Goal: Obtain resource: Download file/media

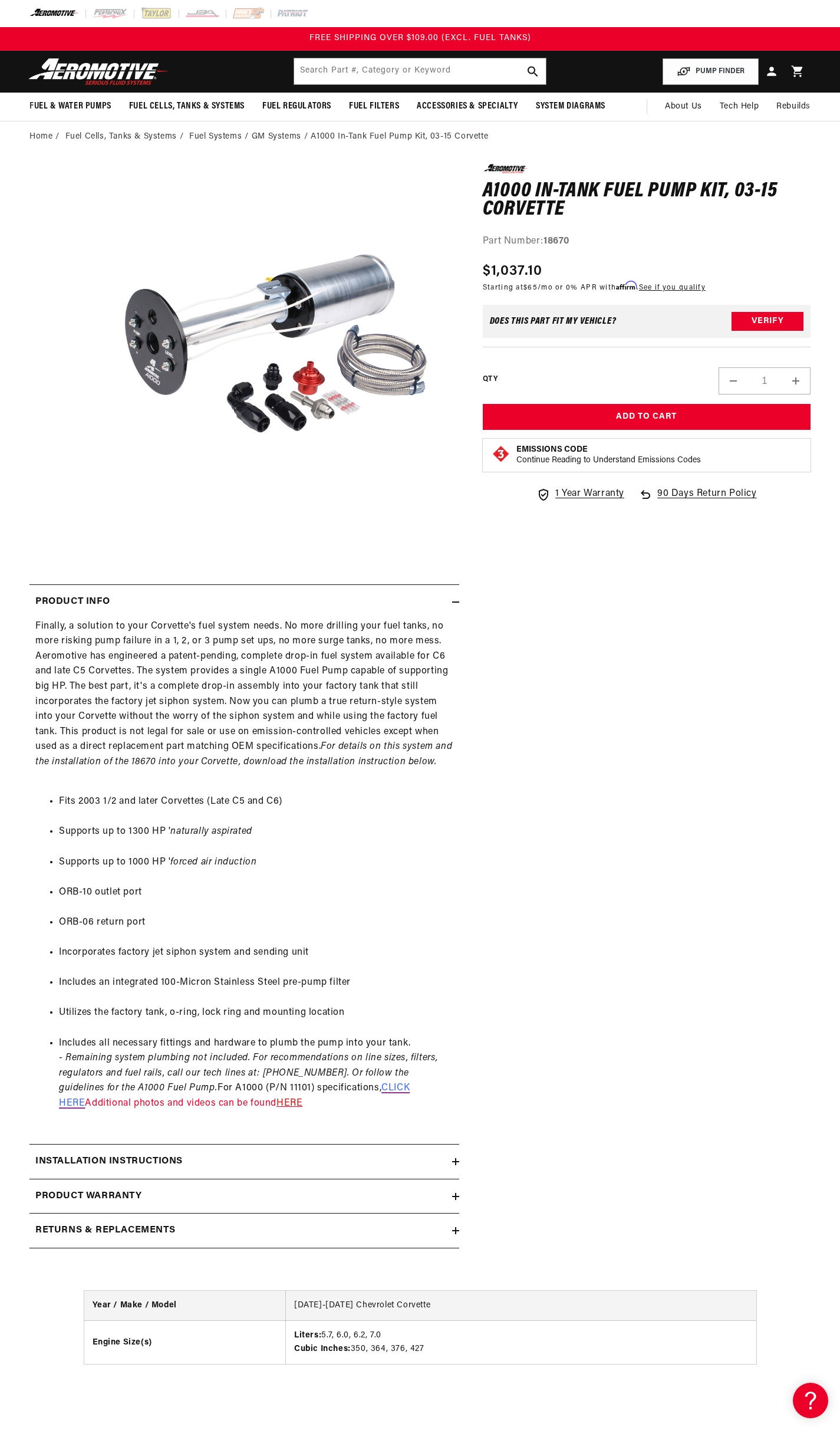
click at [351, 1091] on span "CLICK HERE" at bounding box center [235, 1096] width 351 height 25
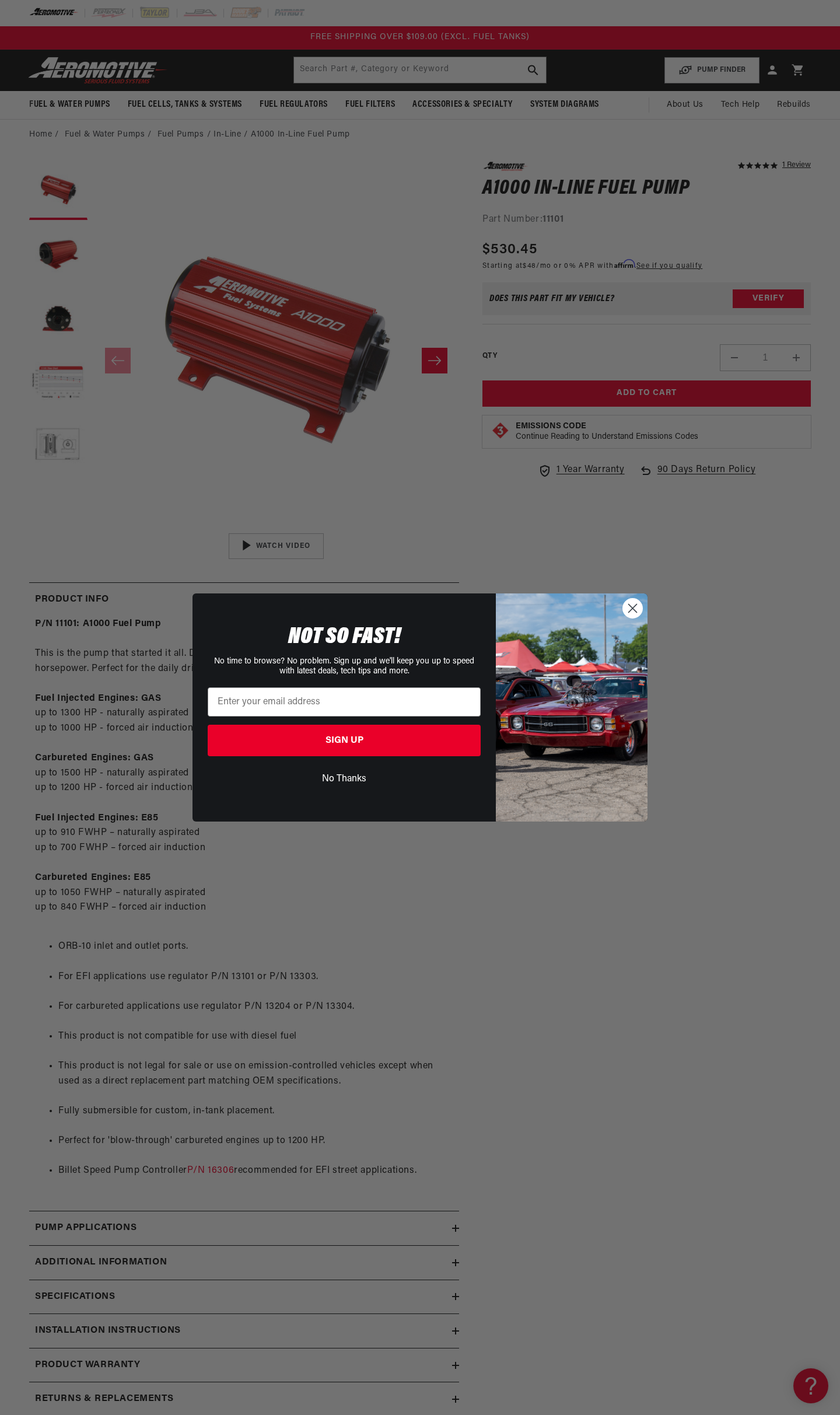
click at [627, 606] on circle "Close dialog" at bounding box center [632, 608] width 19 height 19
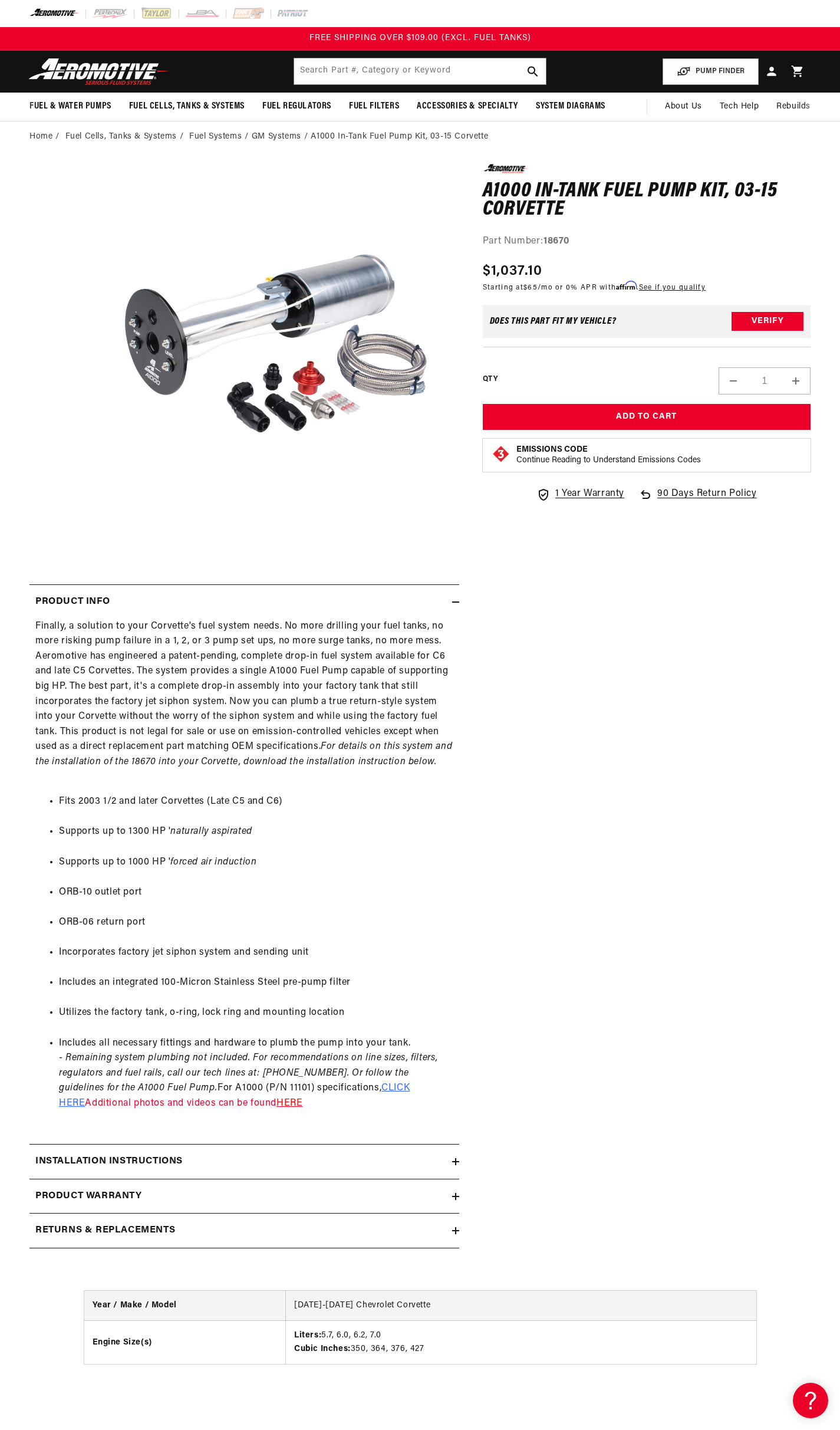
click at [134, 1162] on h2 "Installation Instructions" at bounding box center [109, 1162] width 147 height 15
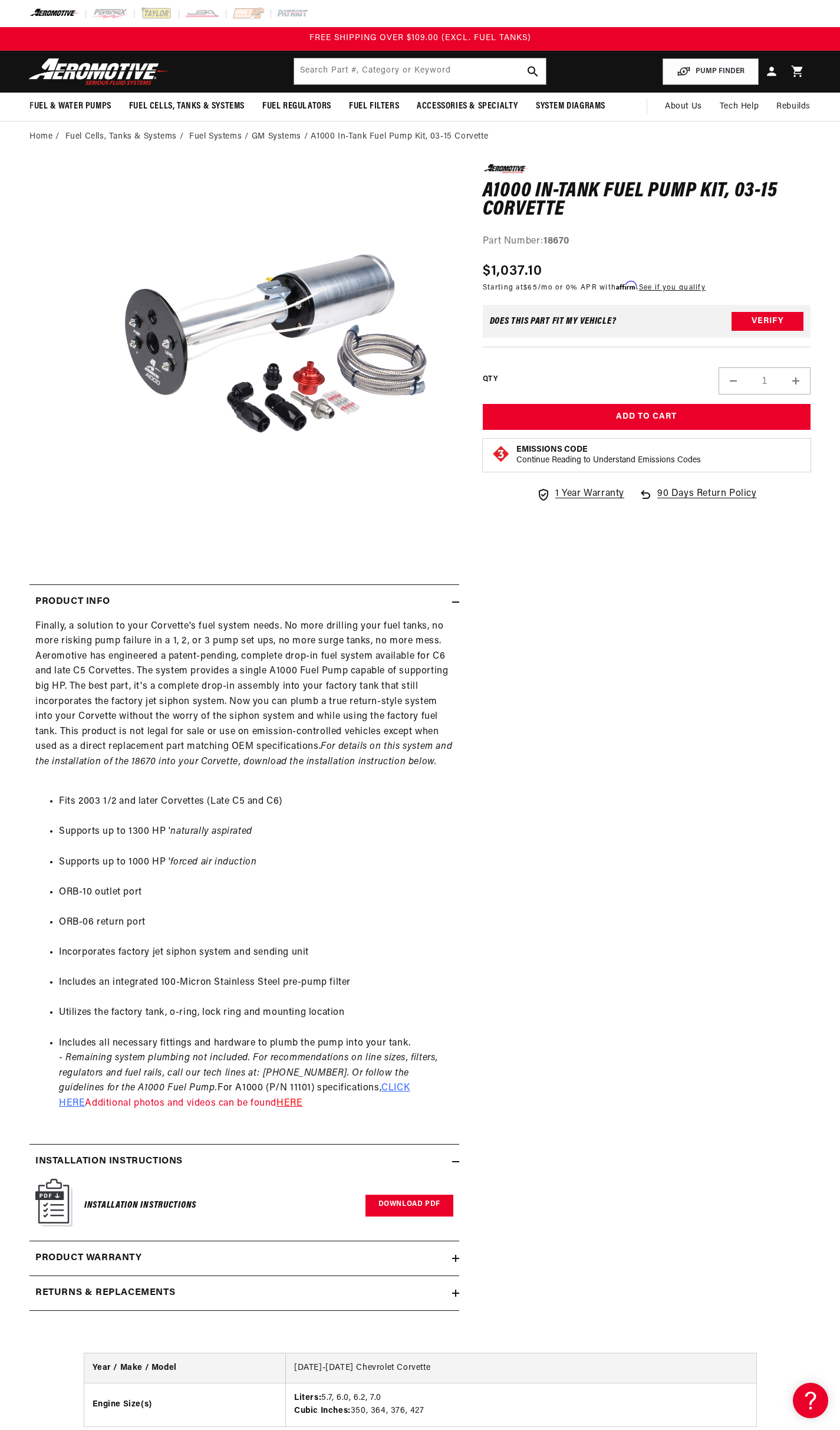
click at [405, 1202] on link "Download PDF" at bounding box center [409, 1205] width 88 height 22
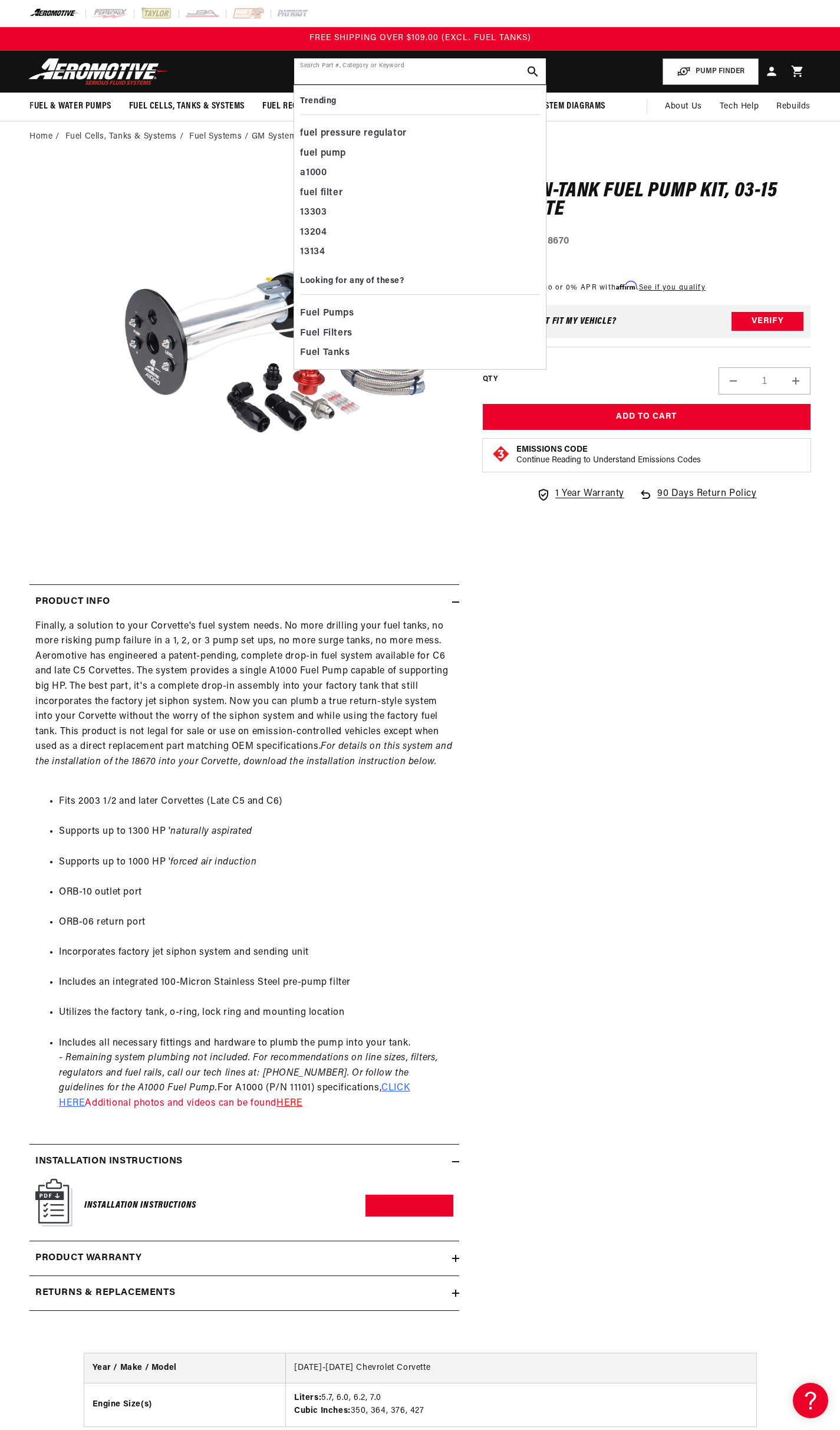
click at [367, 72] on input "text" at bounding box center [419, 72] width 251 height 26
paste input "16306)"
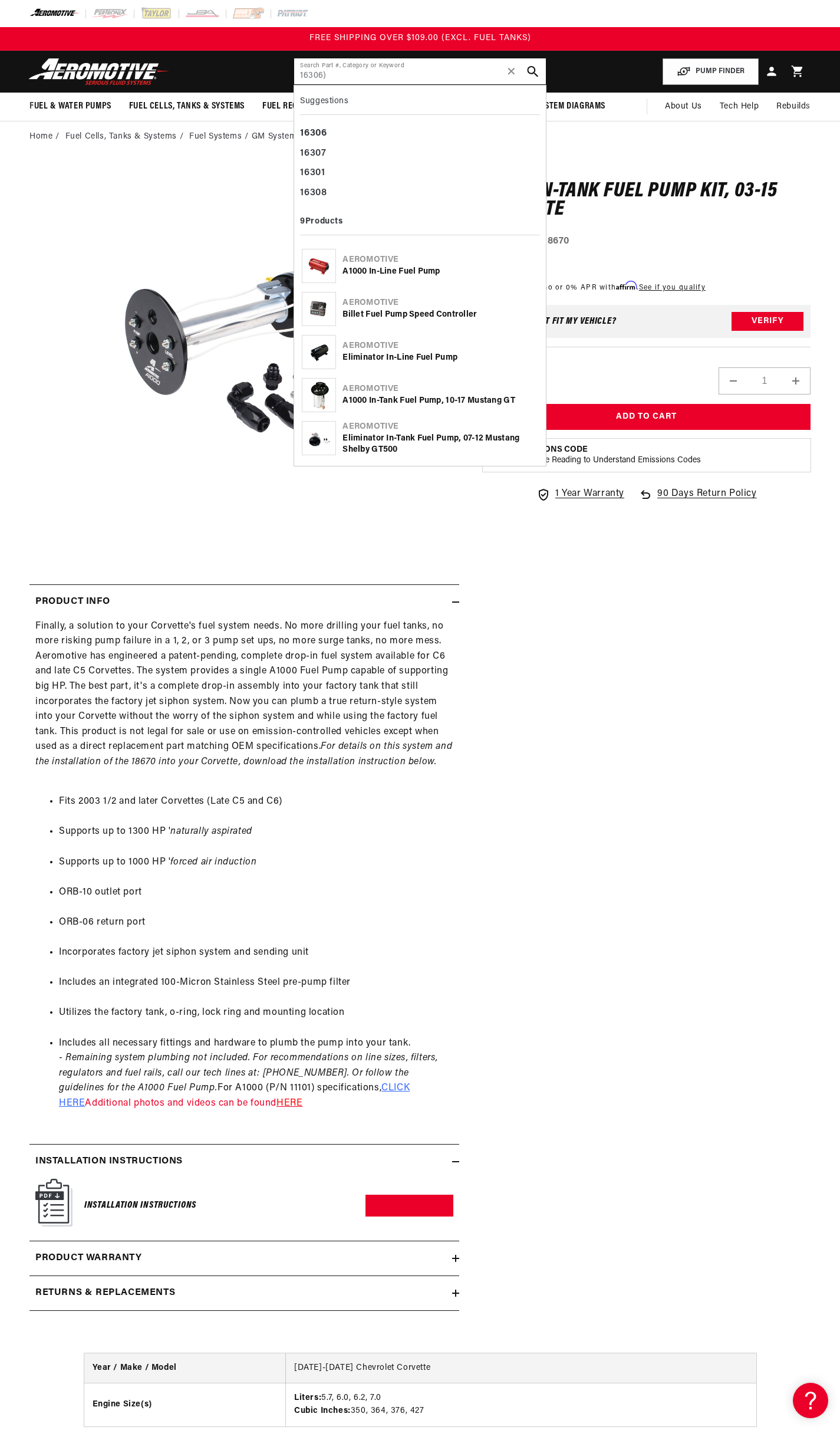
type input "16306)"
click at [529, 73] on use "search button" at bounding box center [532, 72] width 11 height 11
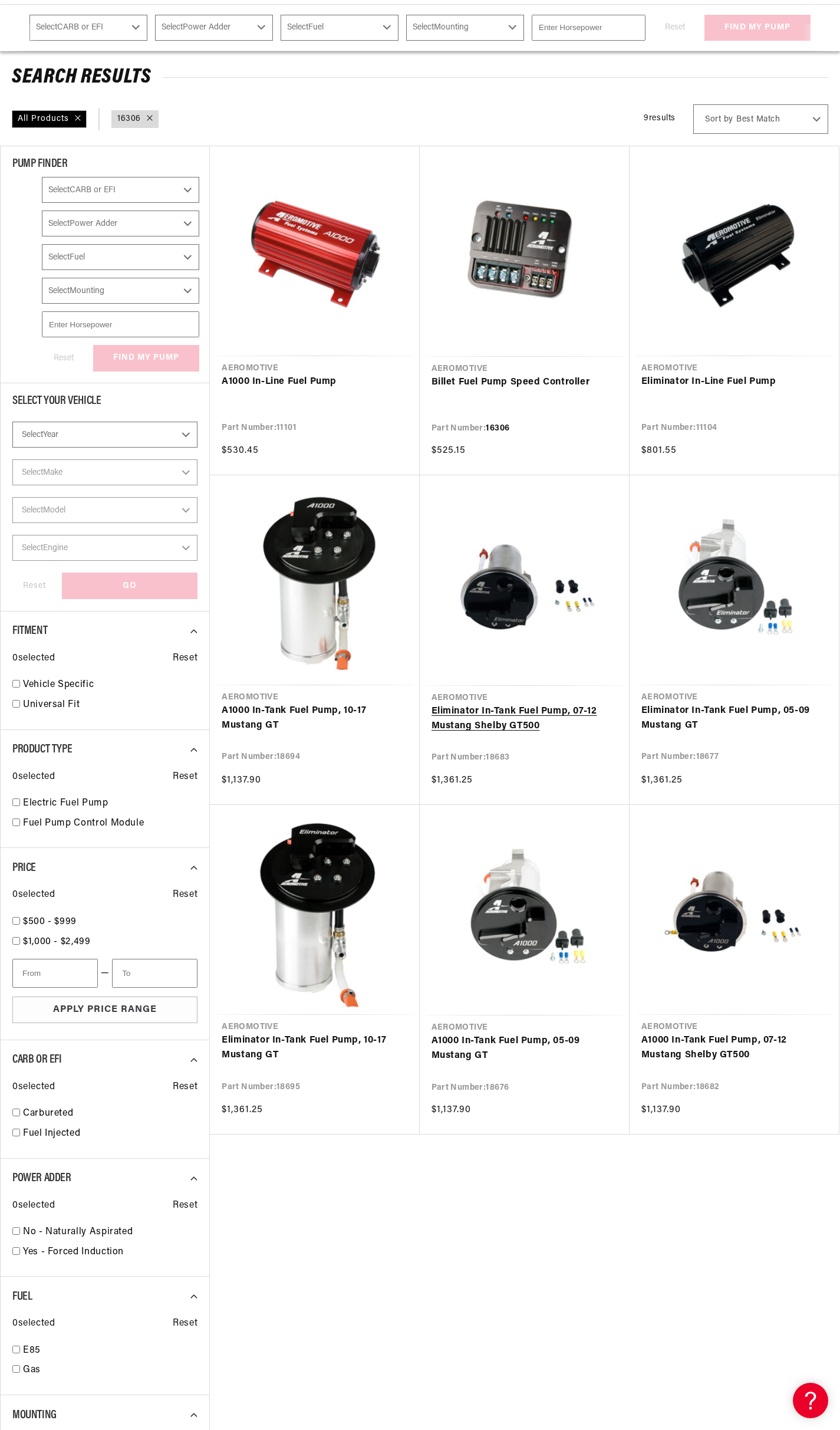
scroll to position [118, 0]
click at [514, 380] on link "Billet Fuel Pump Speed Controller" at bounding box center [524, 382] width 186 height 15
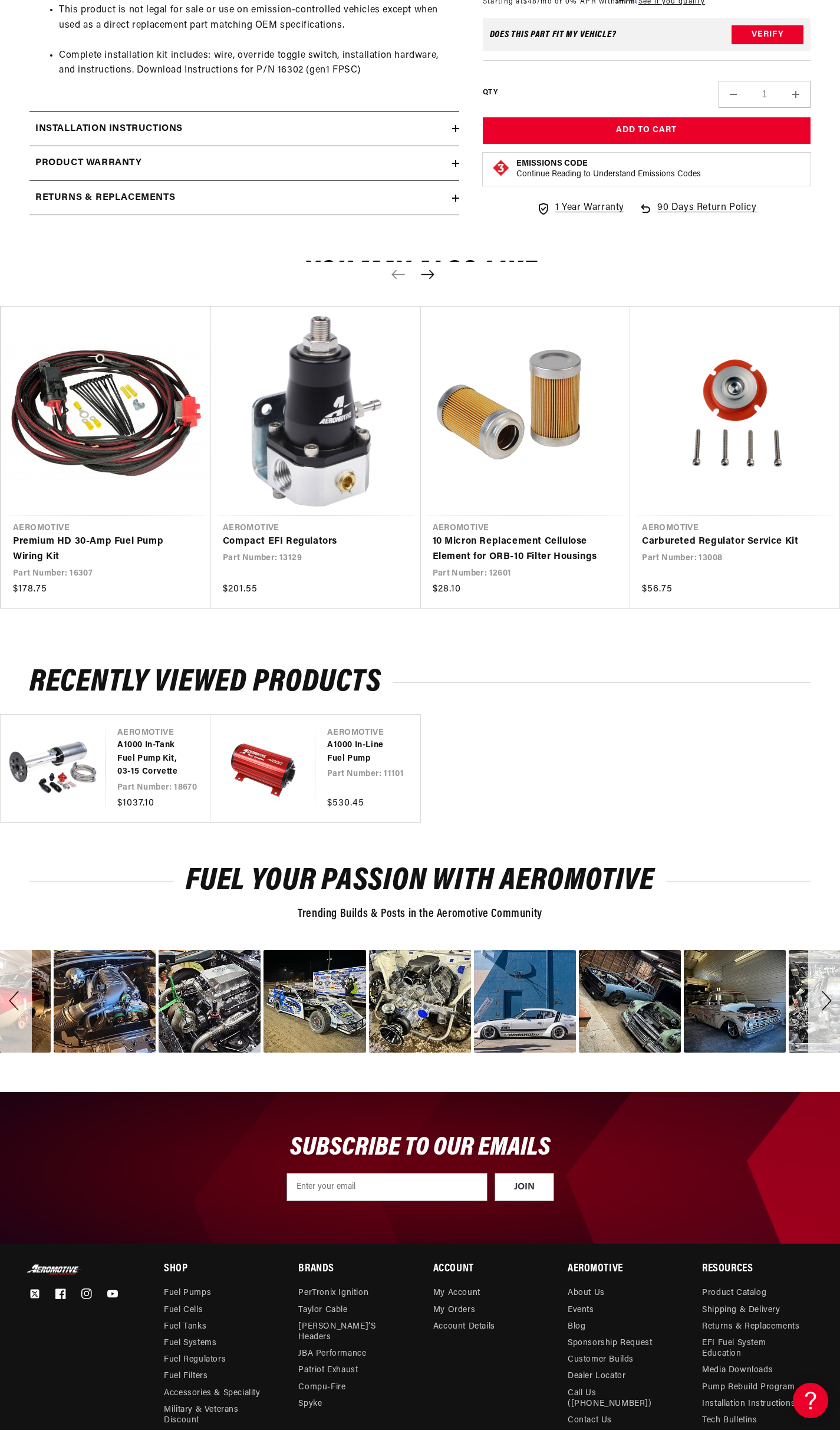
scroll to position [943, 0]
click at [822, 996] on div "Next" at bounding box center [824, 1000] width 32 height 102
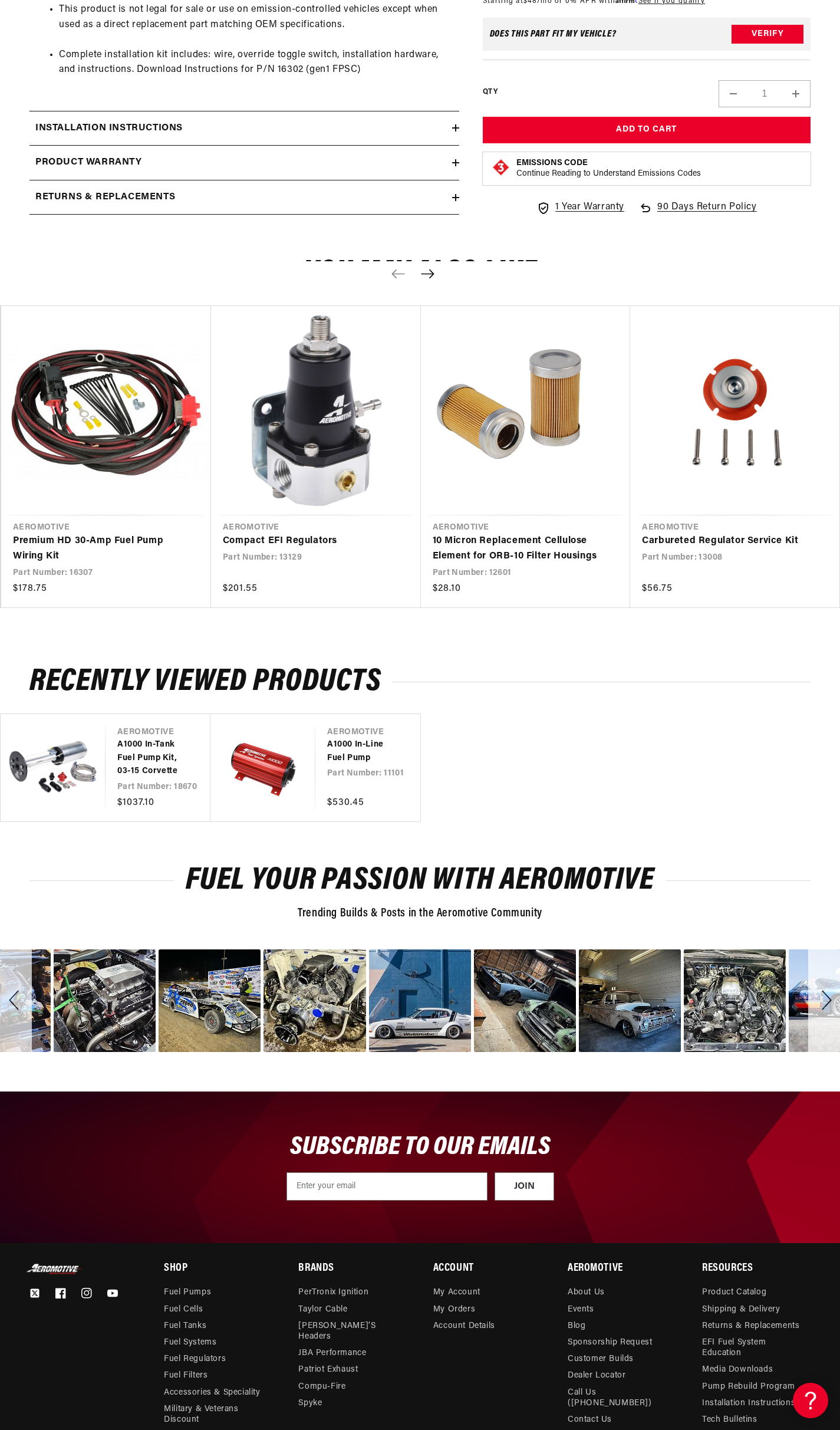
click at [822, 996] on div "Next" at bounding box center [824, 1000] width 32 height 102
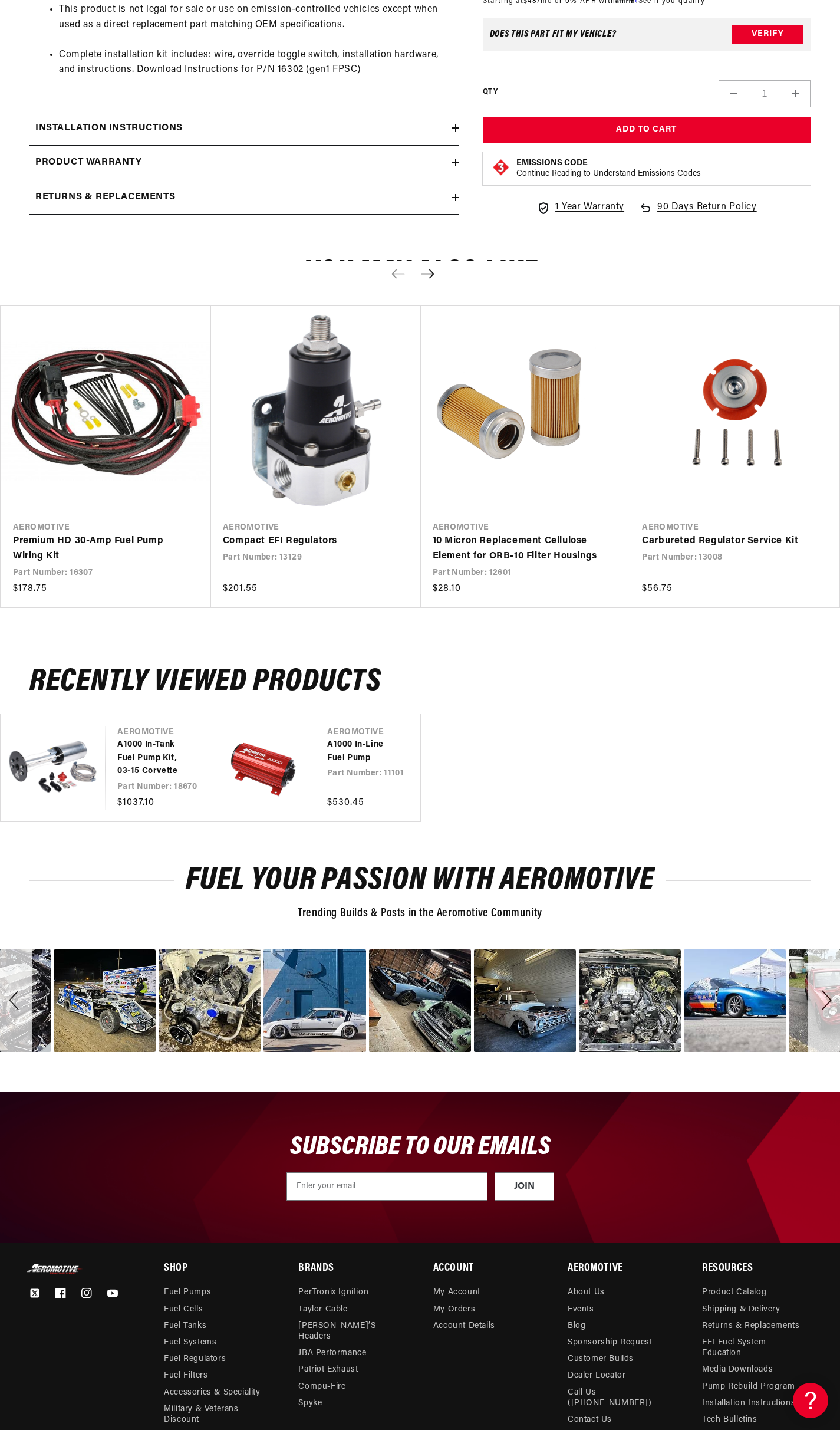
click at [822, 996] on div "Next" at bounding box center [824, 1000] width 32 height 102
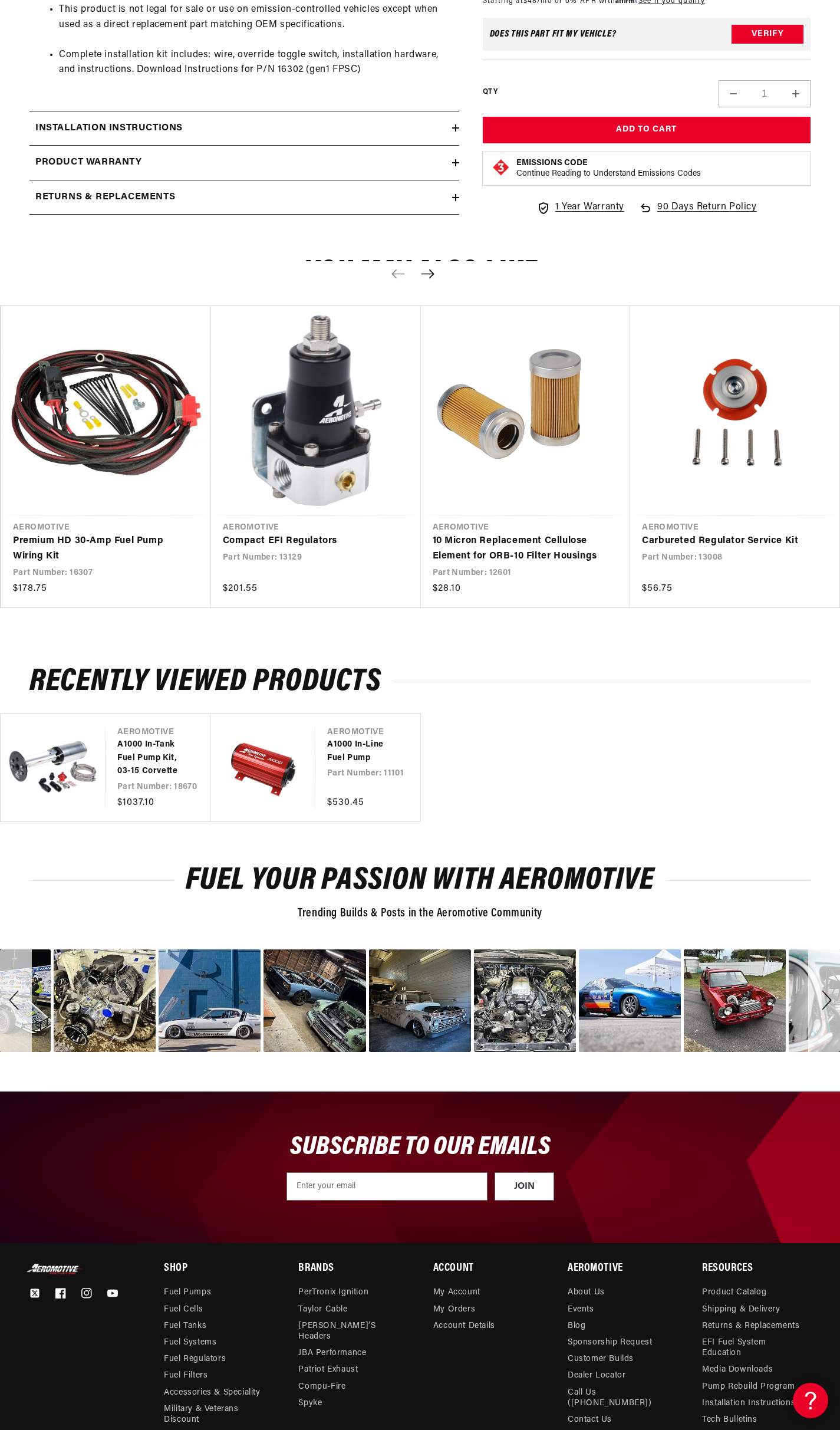
click at [822, 996] on div "Next" at bounding box center [824, 1000] width 32 height 102
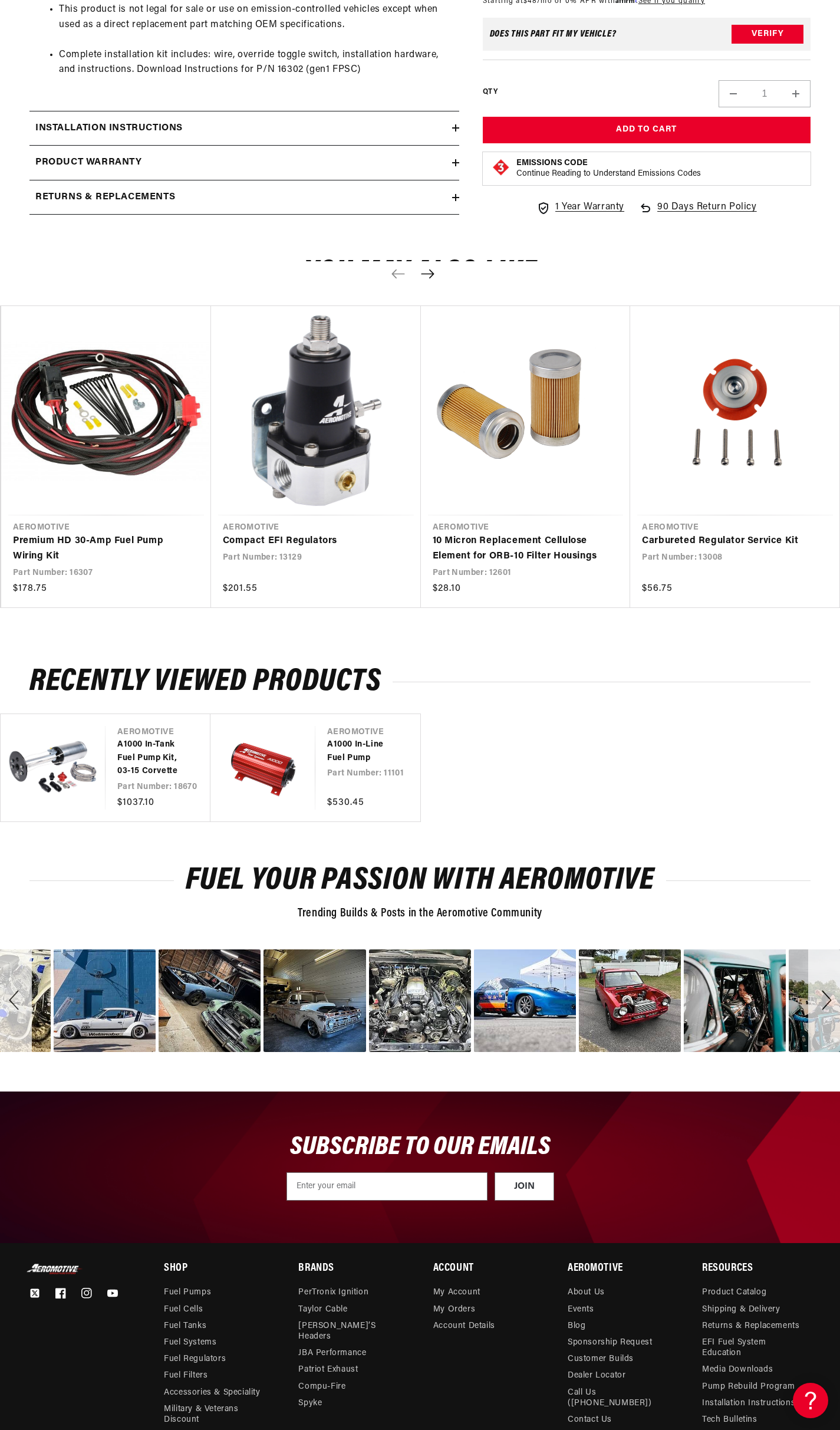
click at [821, 996] on div "Next" at bounding box center [824, 1000] width 32 height 102
click at [822, 996] on div "Next" at bounding box center [824, 1000] width 32 height 102
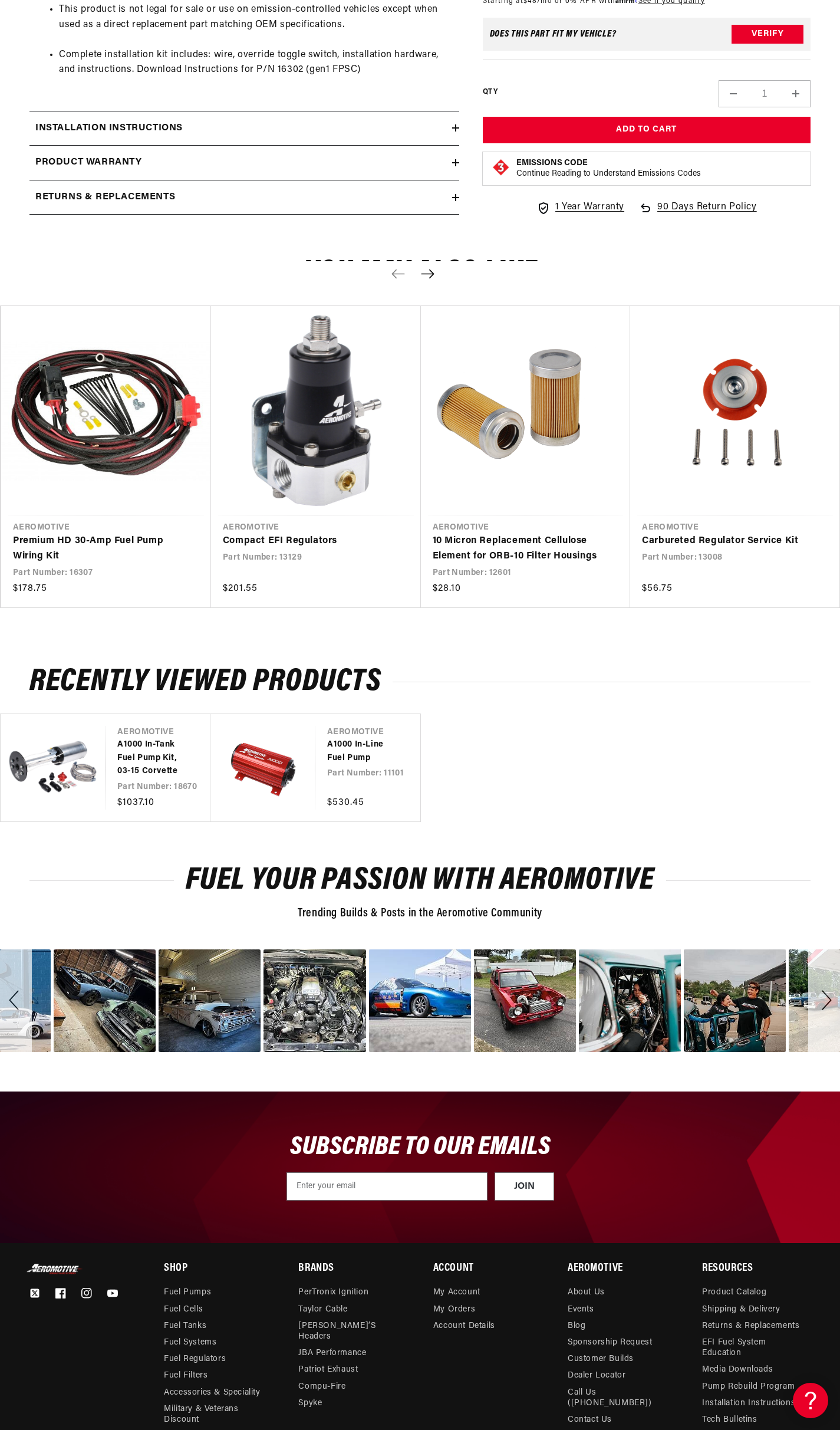
click at [822, 996] on div "Next" at bounding box center [824, 1000] width 32 height 102
click at [821, 996] on div "Next" at bounding box center [824, 1000] width 32 height 102
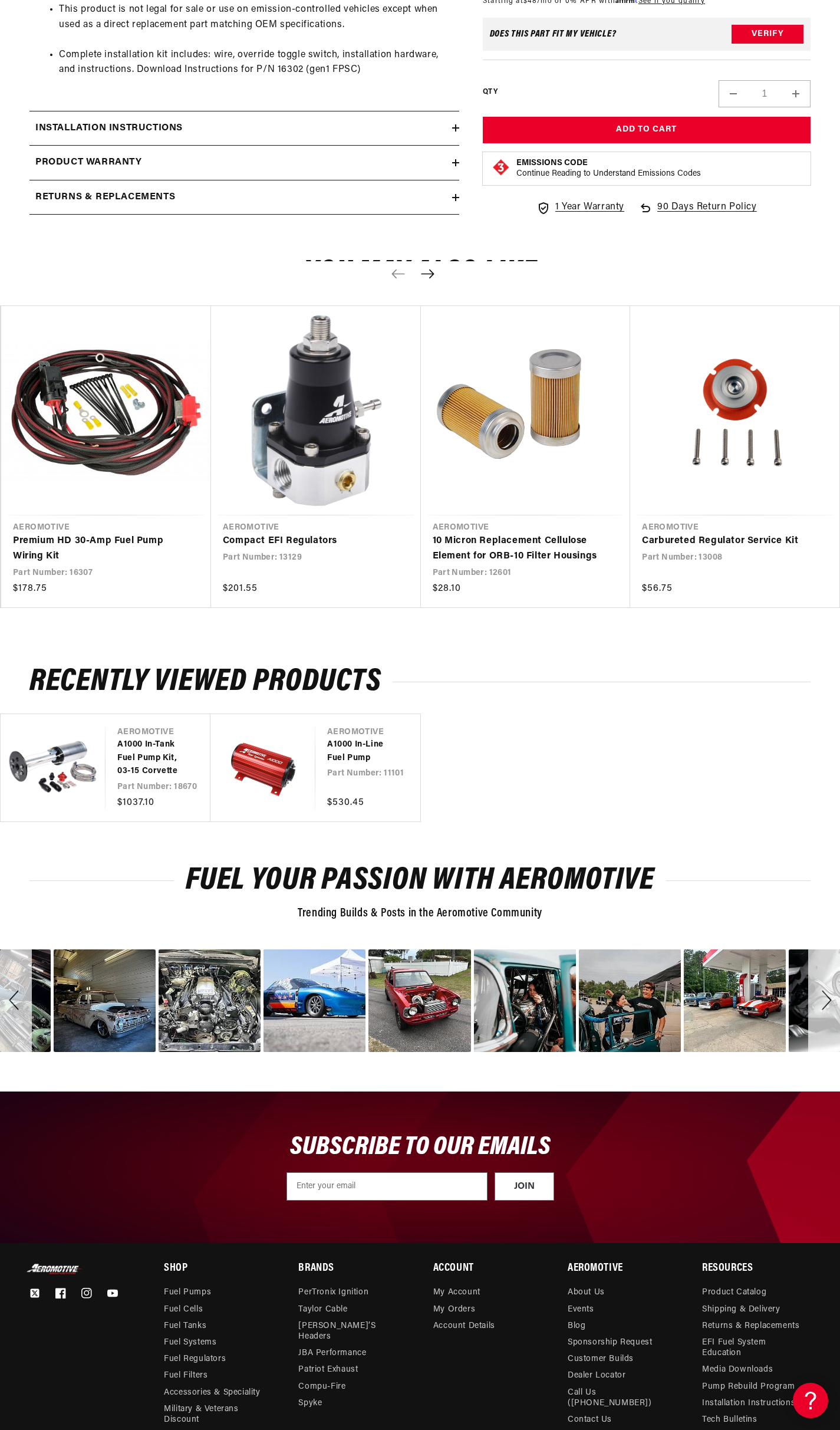
click at [822, 996] on div "Next" at bounding box center [824, 1000] width 32 height 102
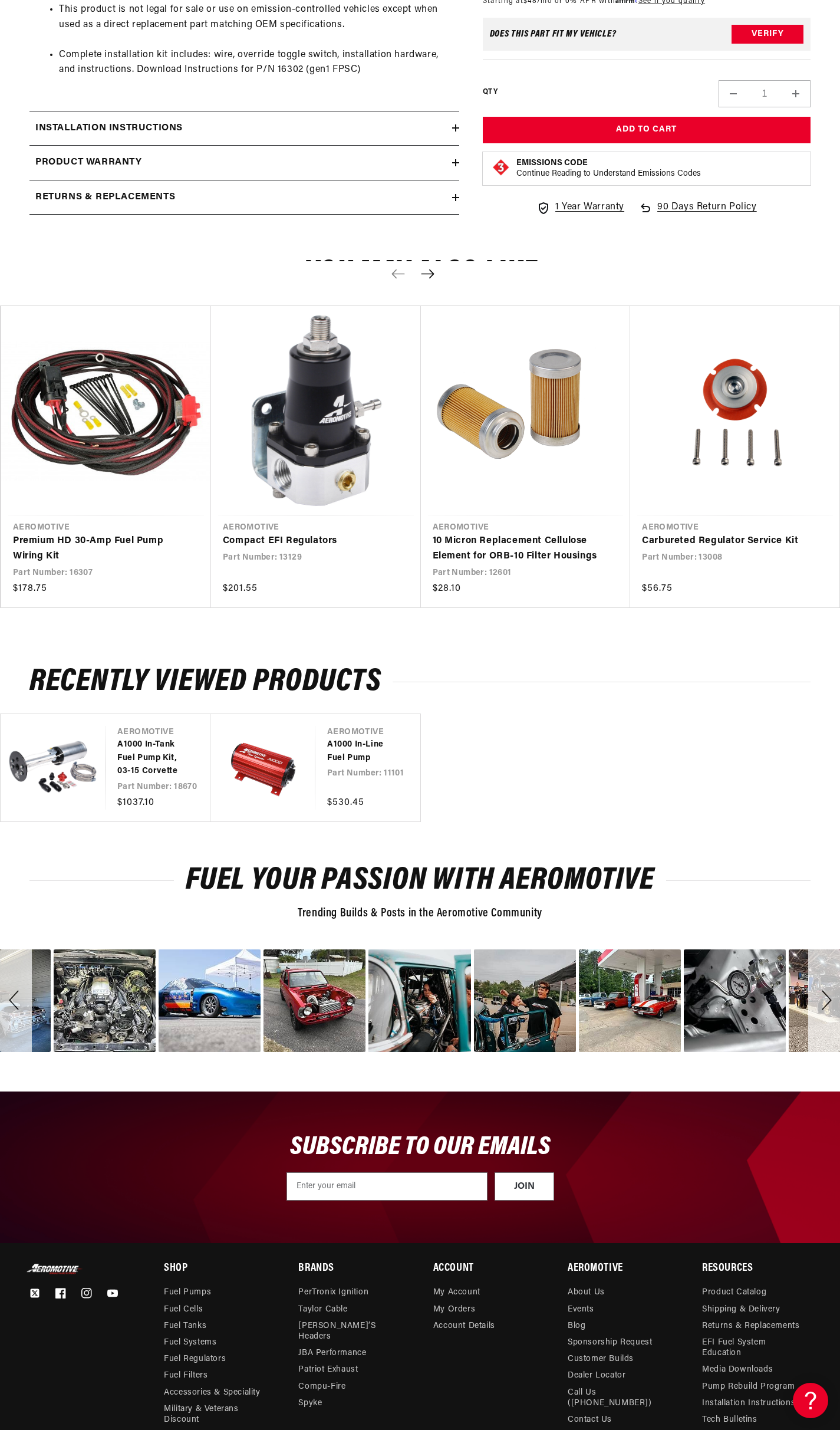
click at [822, 996] on div "Next" at bounding box center [824, 1000] width 32 height 102
click at [821, 996] on div "Next" at bounding box center [824, 1000] width 32 height 102
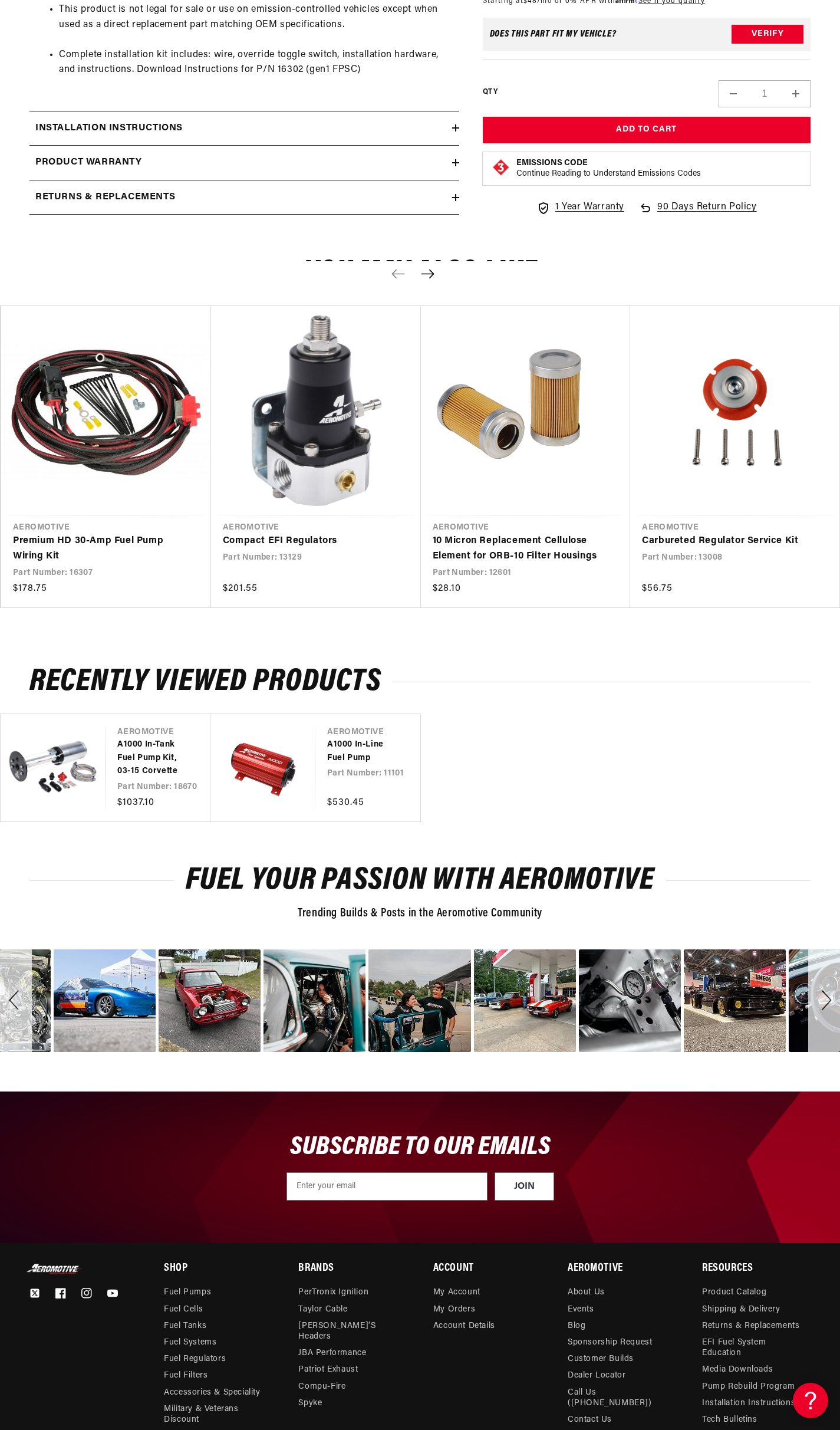
click at [821, 996] on div "Next" at bounding box center [824, 1000] width 32 height 102
click at [822, 996] on div "Next" at bounding box center [824, 1000] width 32 height 102
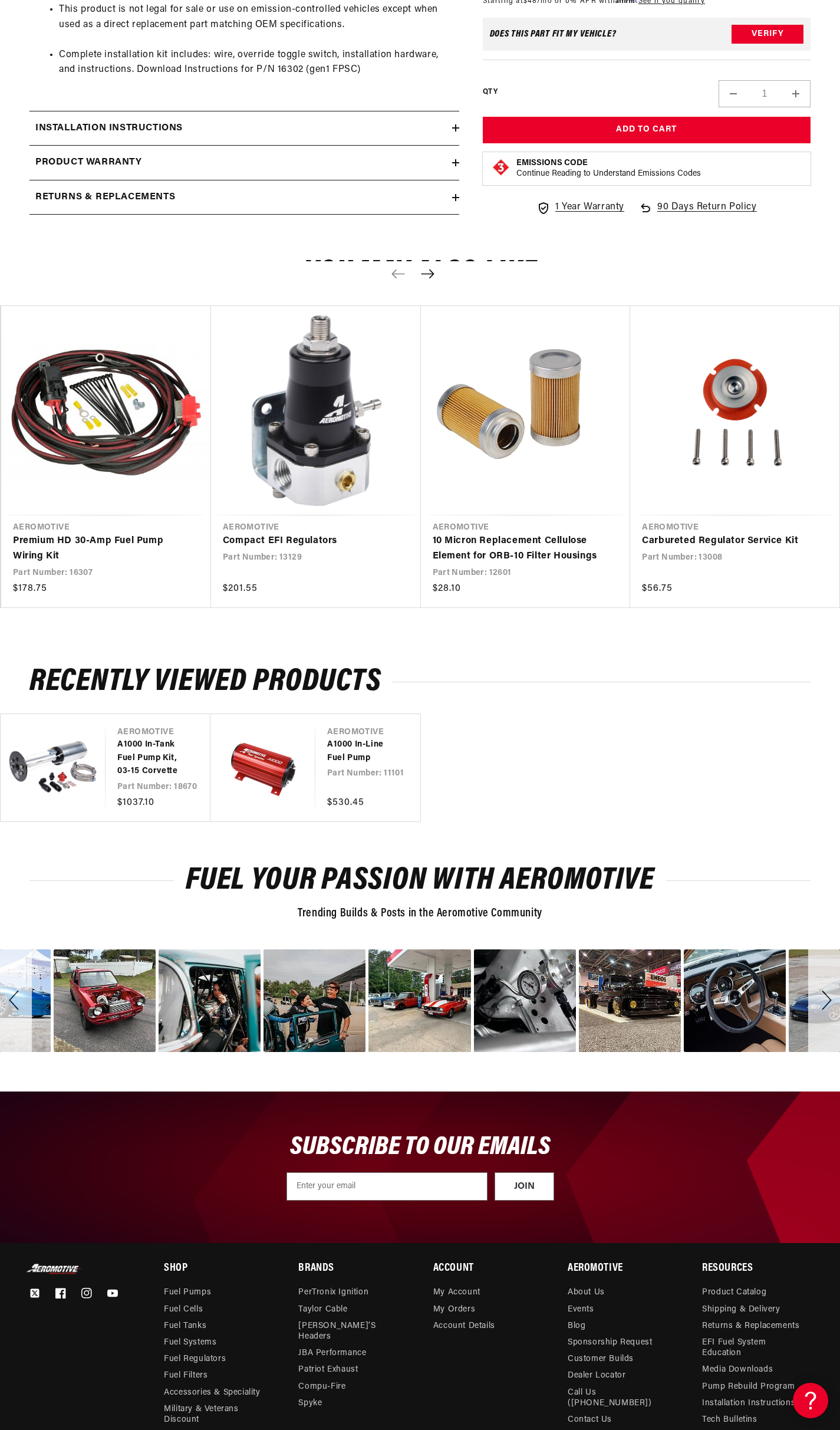
click at [822, 996] on div "Next" at bounding box center [824, 1000] width 32 height 102
click at [821, 996] on div "Next" at bounding box center [824, 1000] width 32 height 102
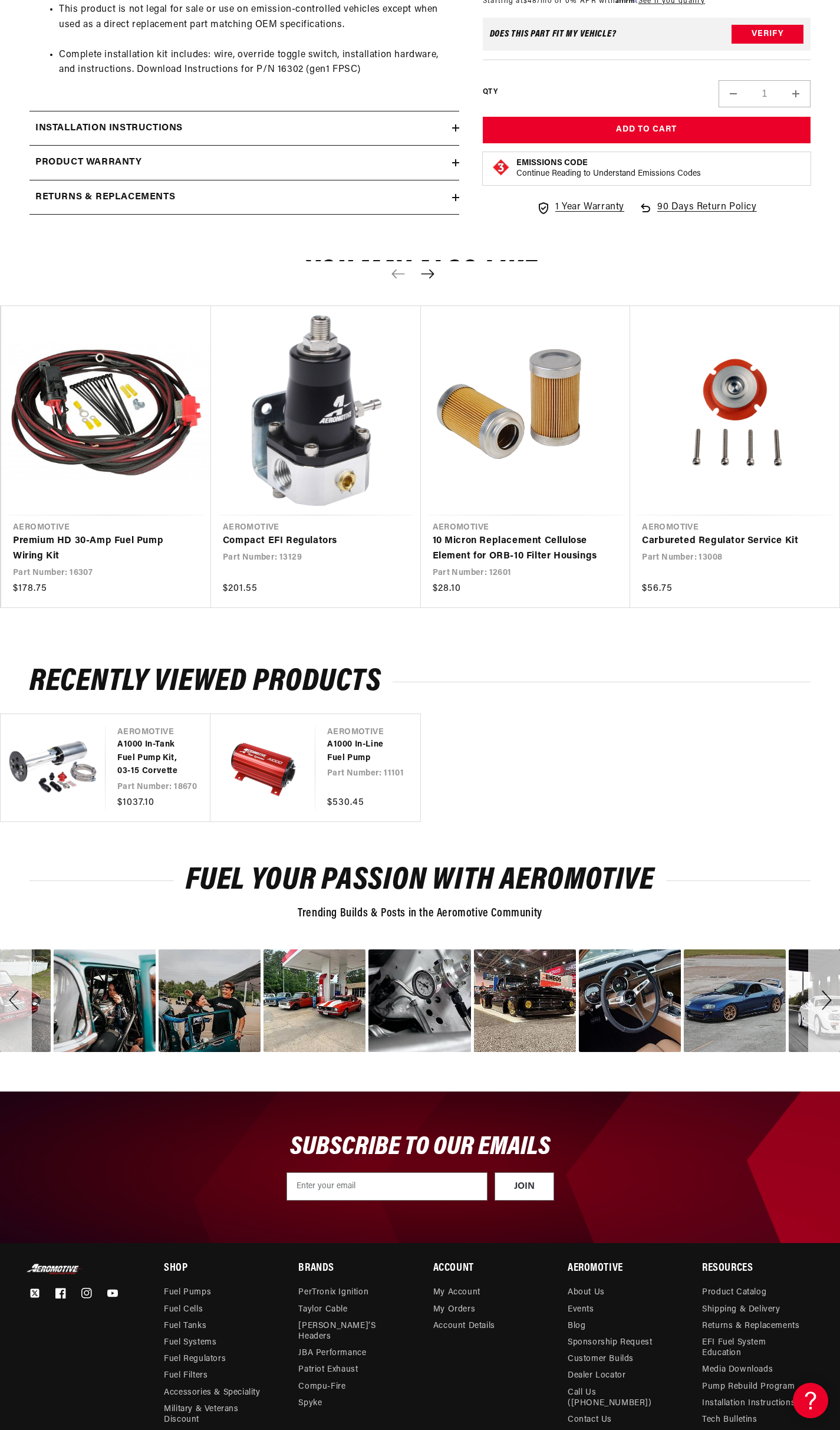
click at [822, 996] on div "Next" at bounding box center [824, 1000] width 32 height 102
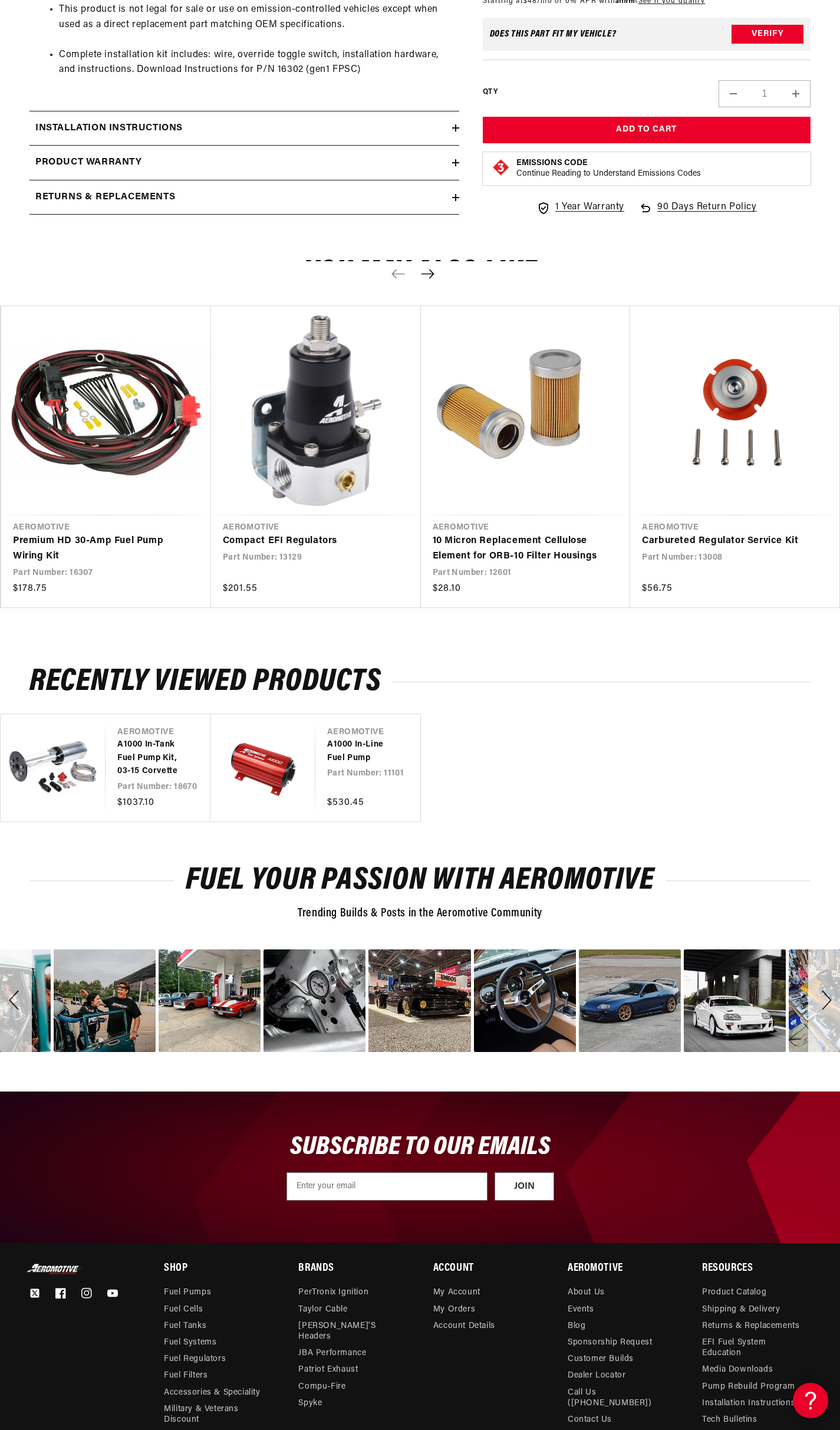
click at [822, 996] on div "Next" at bounding box center [824, 1000] width 32 height 102
click at [821, 996] on div "Next" at bounding box center [824, 1000] width 32 height 102
click at [822, 996] on div "Next" at bounding box center [824, 1000] width 32 height 102
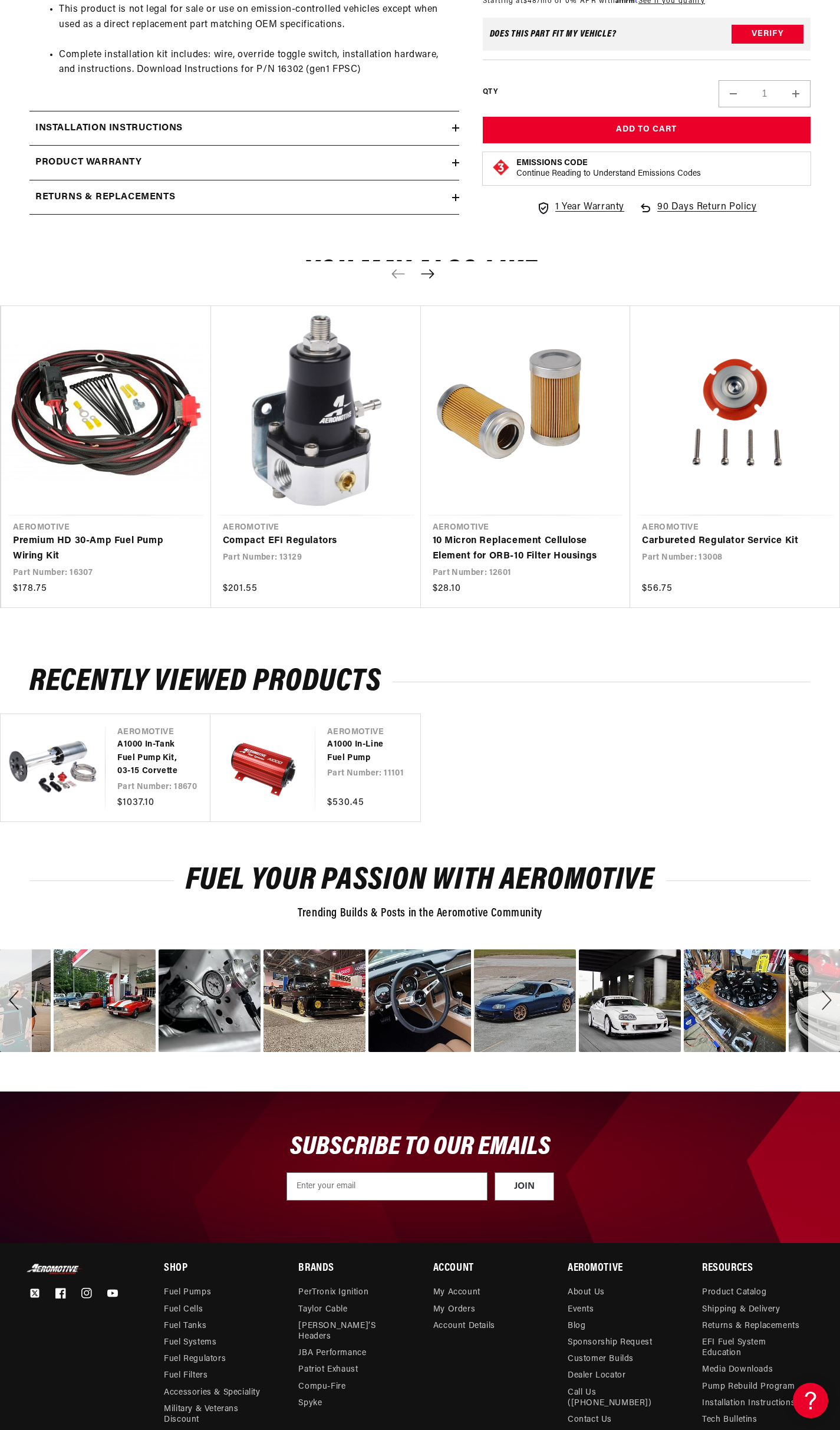
click at [822, 996] on div "Next" at bounding box center [824, 1000] width 32 height 102
click at [821, 996] on div "Next" at bounding box center [824, 1000] width 32 height 102
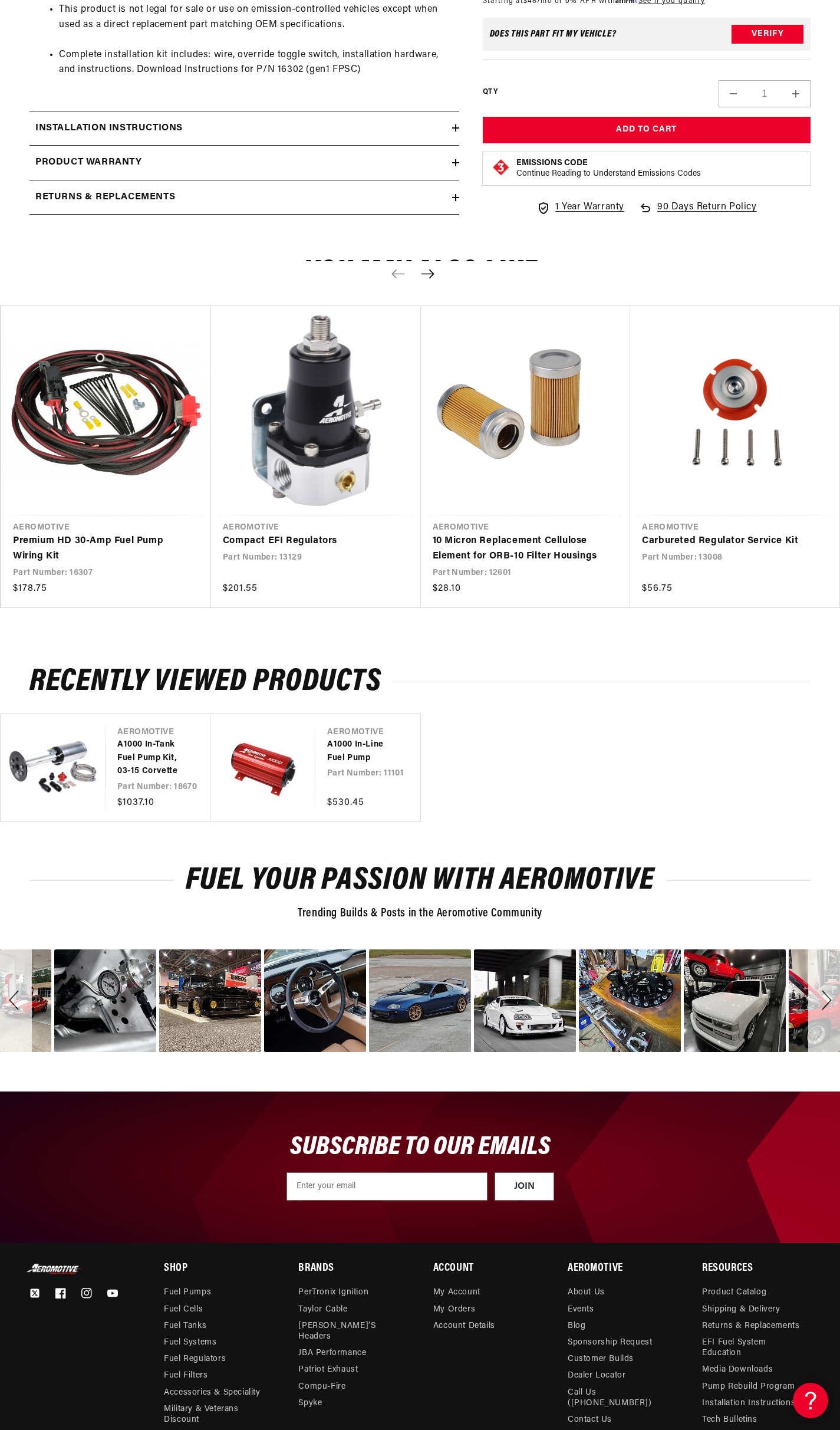
click at [822, 996] on div "Next" at bounding box center [824, 1000] width 32 height 102
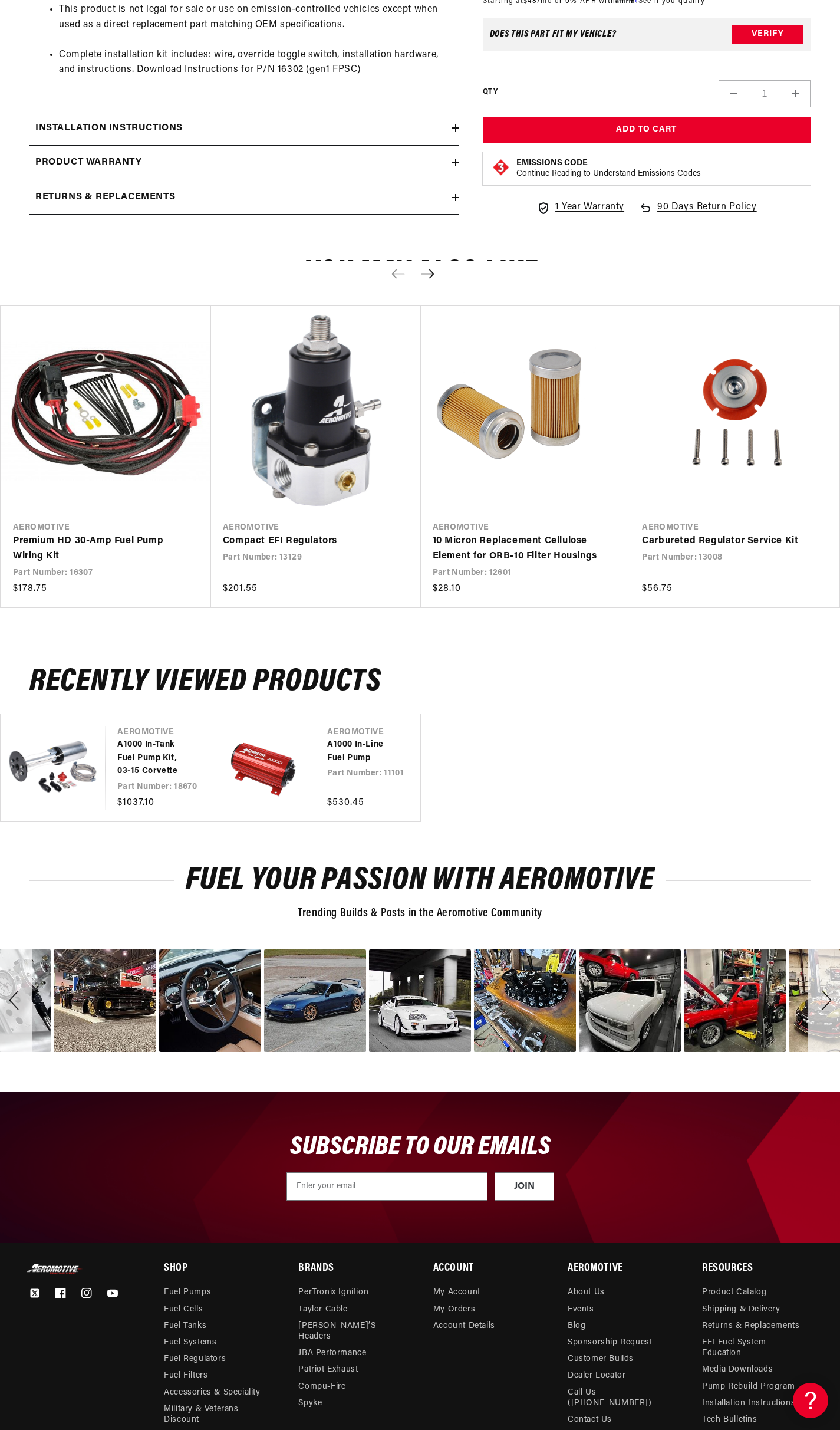
click at [822, 996] on div "Next" at bounding box center [824, 1000] width 32 height 102
click at [821, 996] on div "Next" at bounding box center [824, 1000] width 32 height 102
click at [822, 996] on div "Next" at bounding box center [824, 1000] width 32 height 102
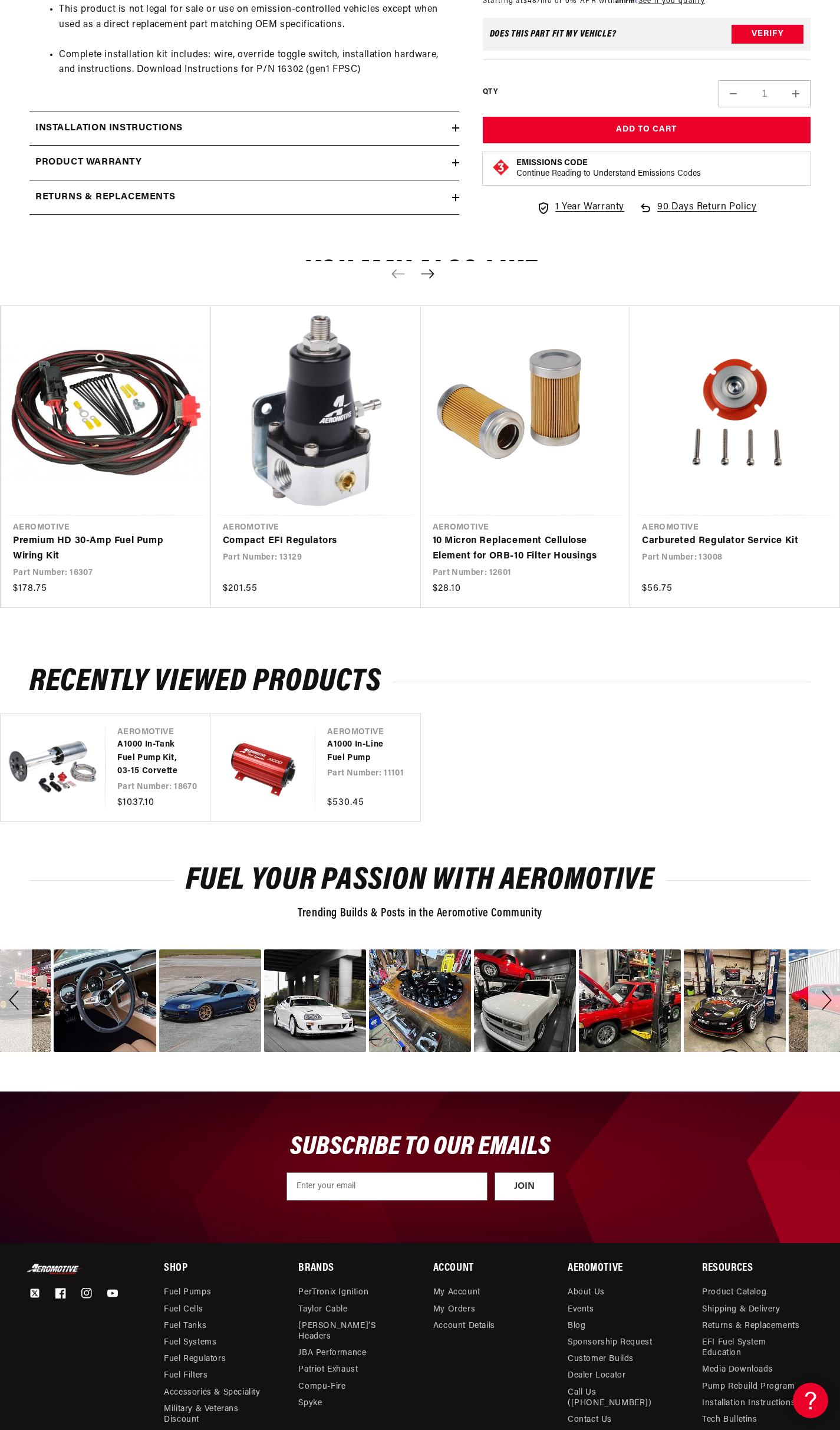
click at [822, 996] on div "Next" at bounding box center [824, 1000] width 32 height 102
click at [821, 996] on div "Next" at bounding box center [824, 1000] width 32 height 102
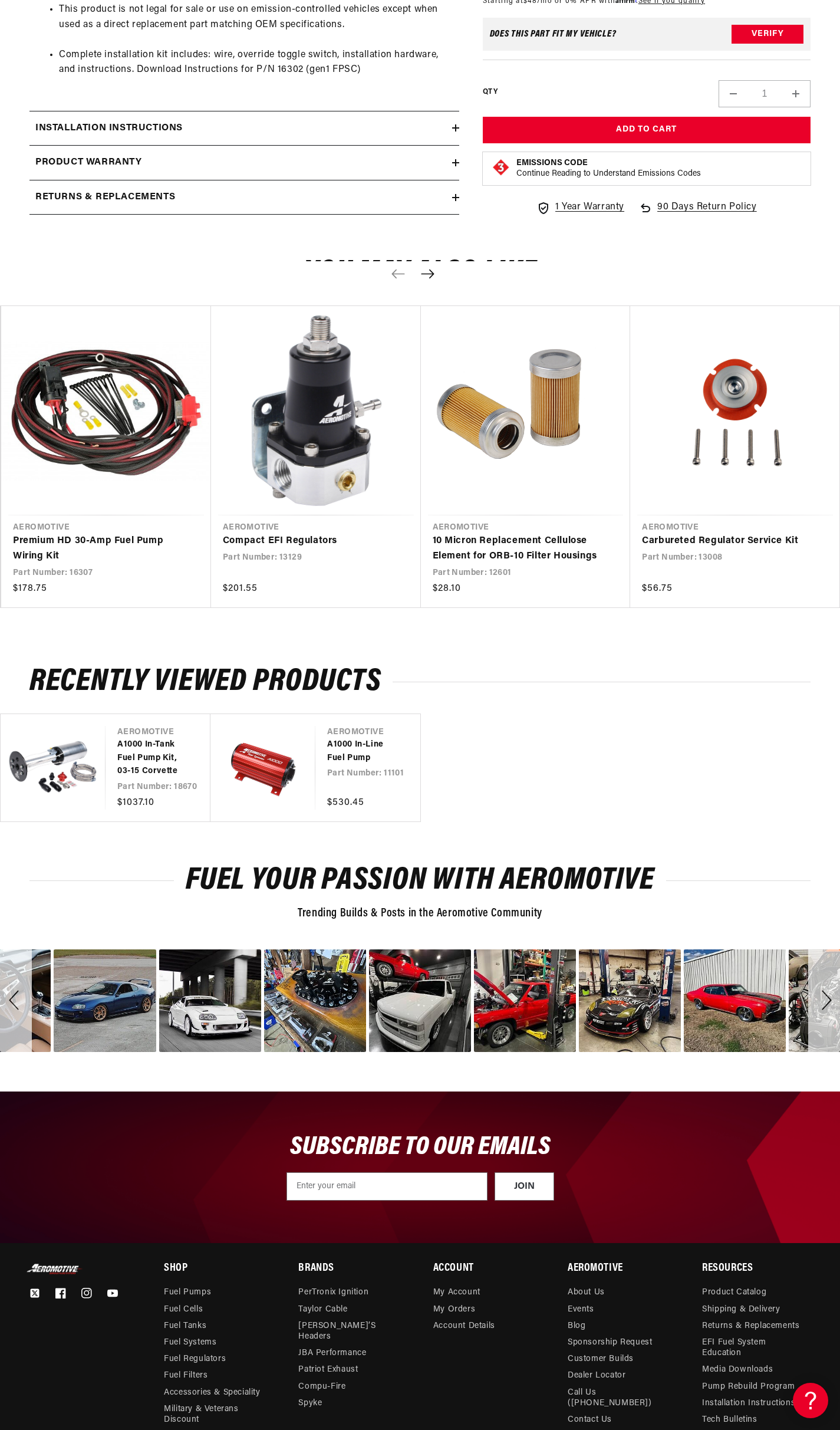
click at [821, 996] on div "Next" at bounding box center [824, 1000] width 32 height 102
click at [822, 996] on div "Next" at bounding box center [824, 1000] width 32 height 102
click at [821, 996] on div "Next" at bounding box center [824, 1000] width 32 height 102
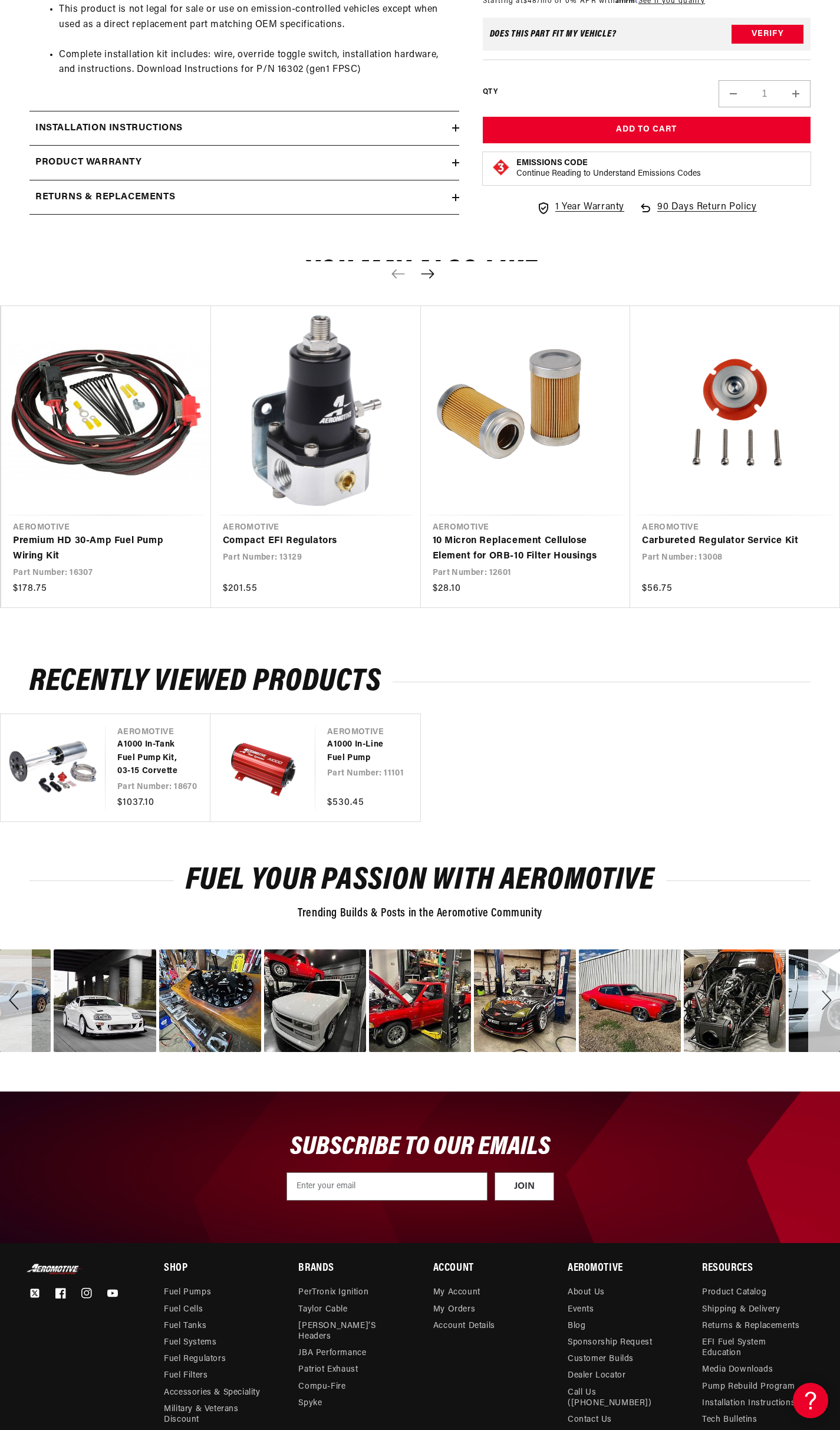
click at [821, 996] on div "Next" at bounding box center [824, 1000] width 32 height 102
click at [822, 996] on div "Next" at bounding box center [824, 1000] width 32 height 102
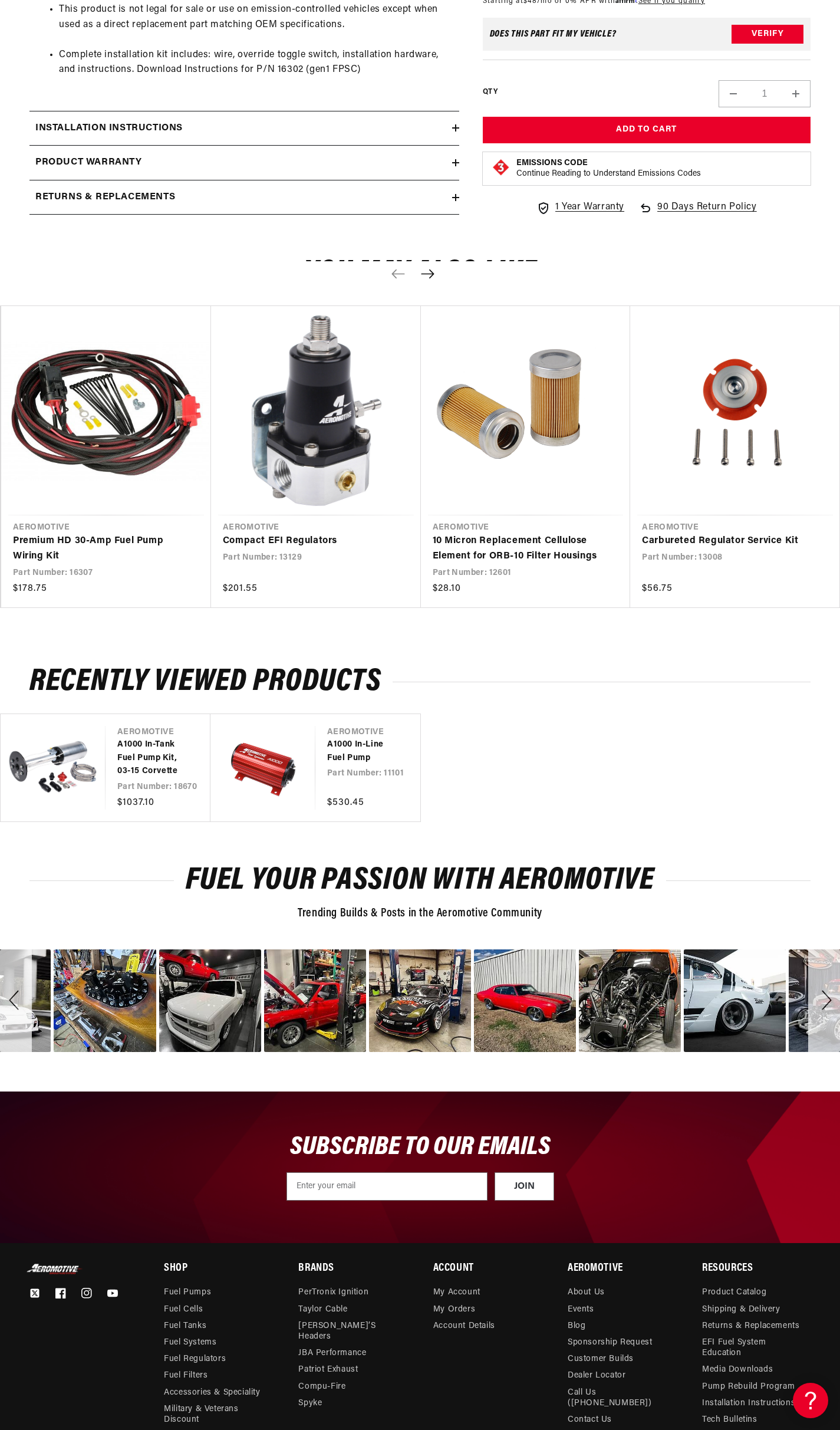
click at [821, 996] on div "Next" at bounding box center [824, 1000] width 32 height 102
click at [822, 996] on div "Next" at bounding box center [824, 1000] width 32 height 102
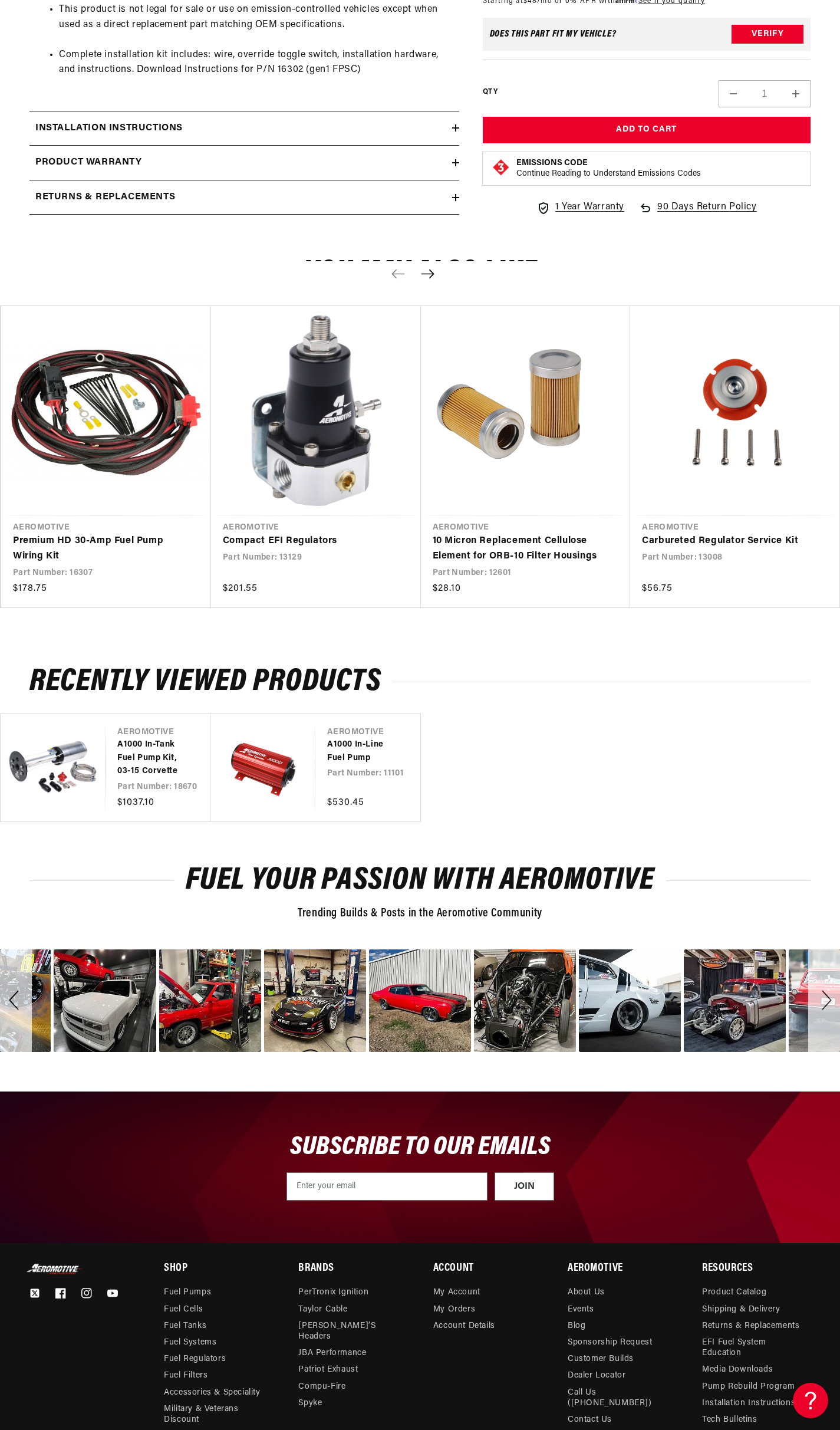
click at [822, 996] on div "Next" at bounding box center [824, 1000] width 32 height 102
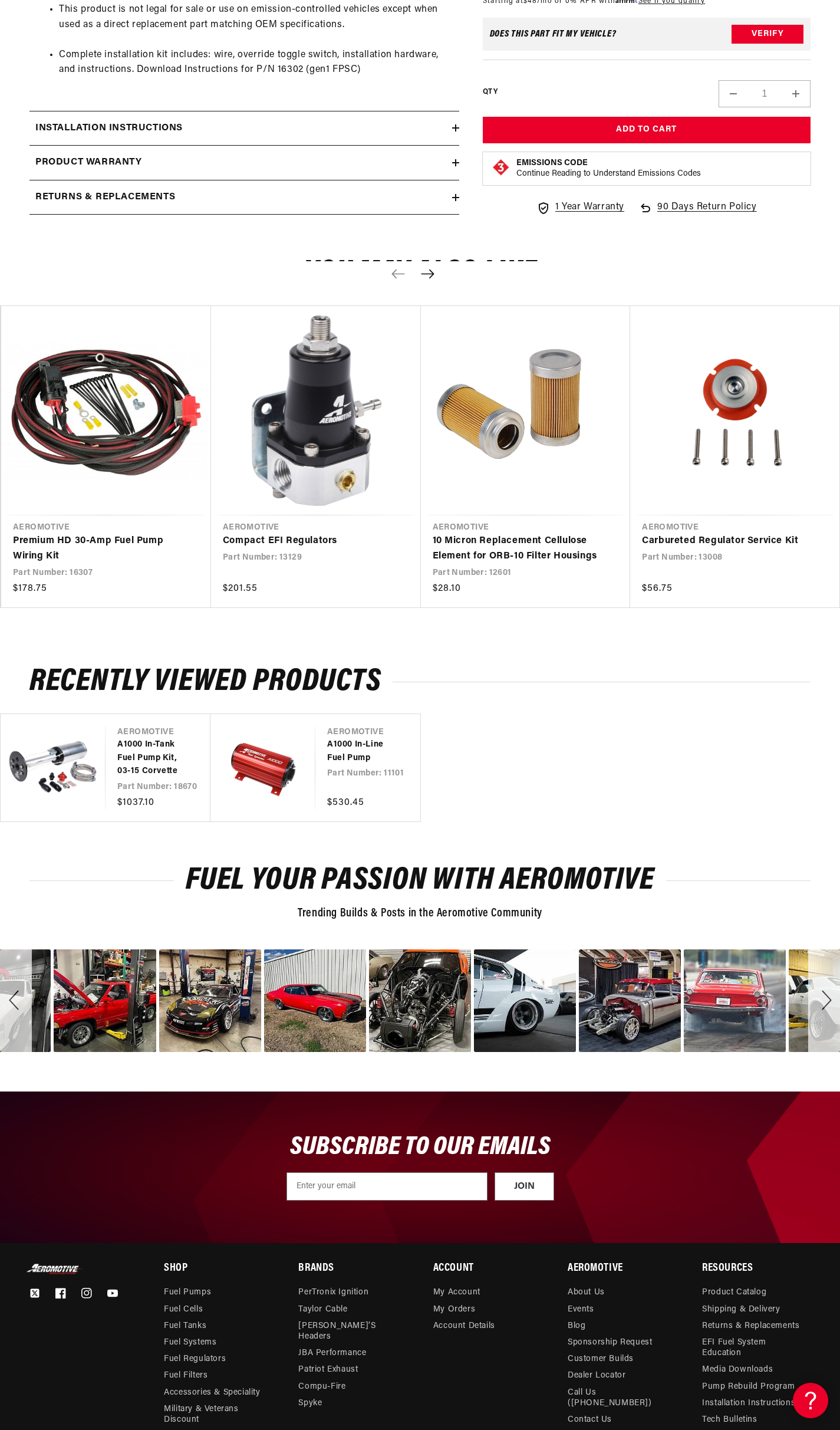
click at [822, 996] on div "Next" at bounding box center [824, 1000] width 32 height 102
click at [821, 996] on div "Next" at bounding box center [824, 1000] width 32 height 102
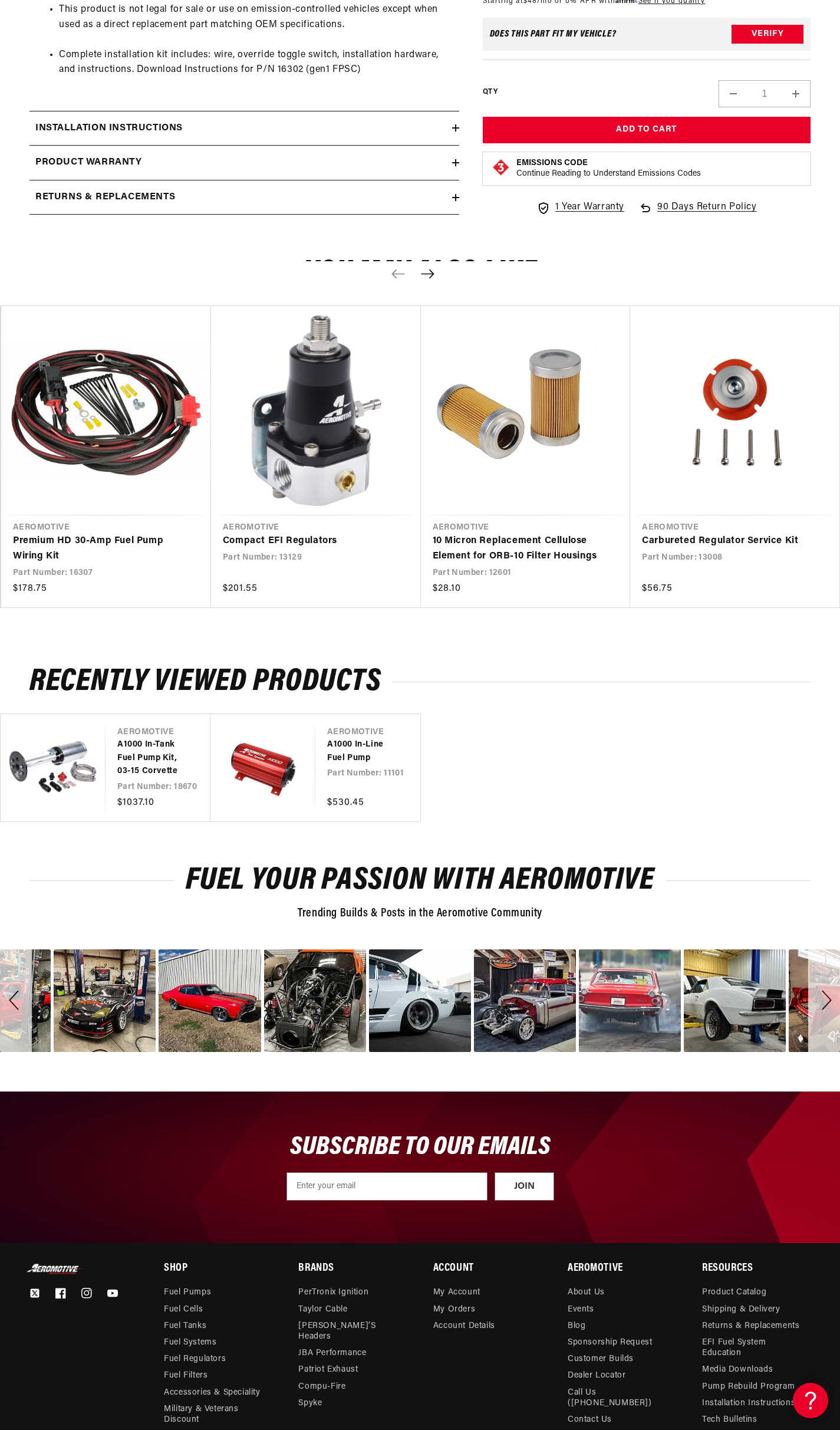
click at [822, 996] on div "Next" at bounding box center [824, 1000] width 32 height 102
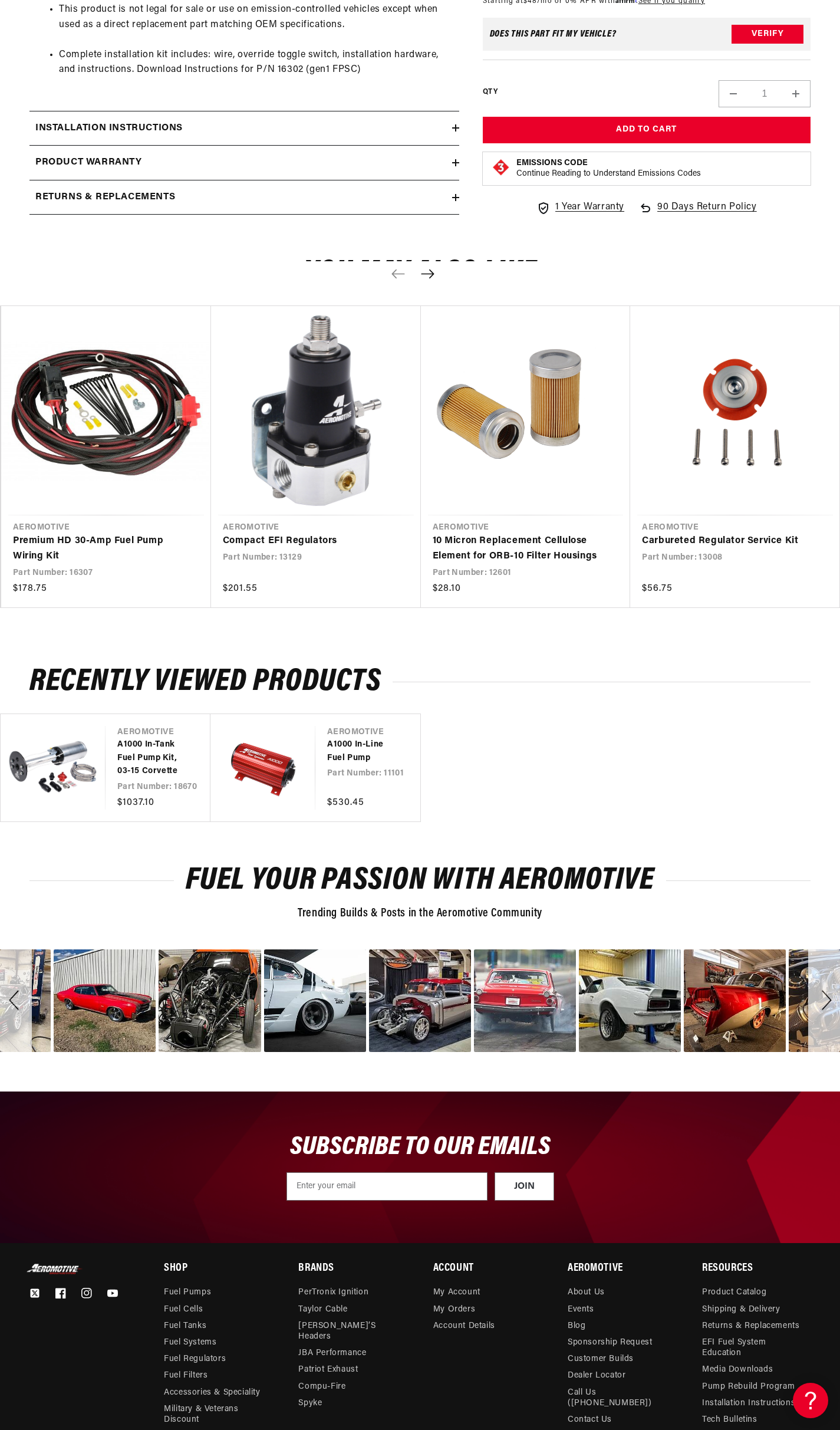
click at [821, 996] on div "Next" at bounding box center [824, 1000] width 32 height 102
click at [822, 996] on div "Next" at bounding box center [824, 1000] width 32 height 102
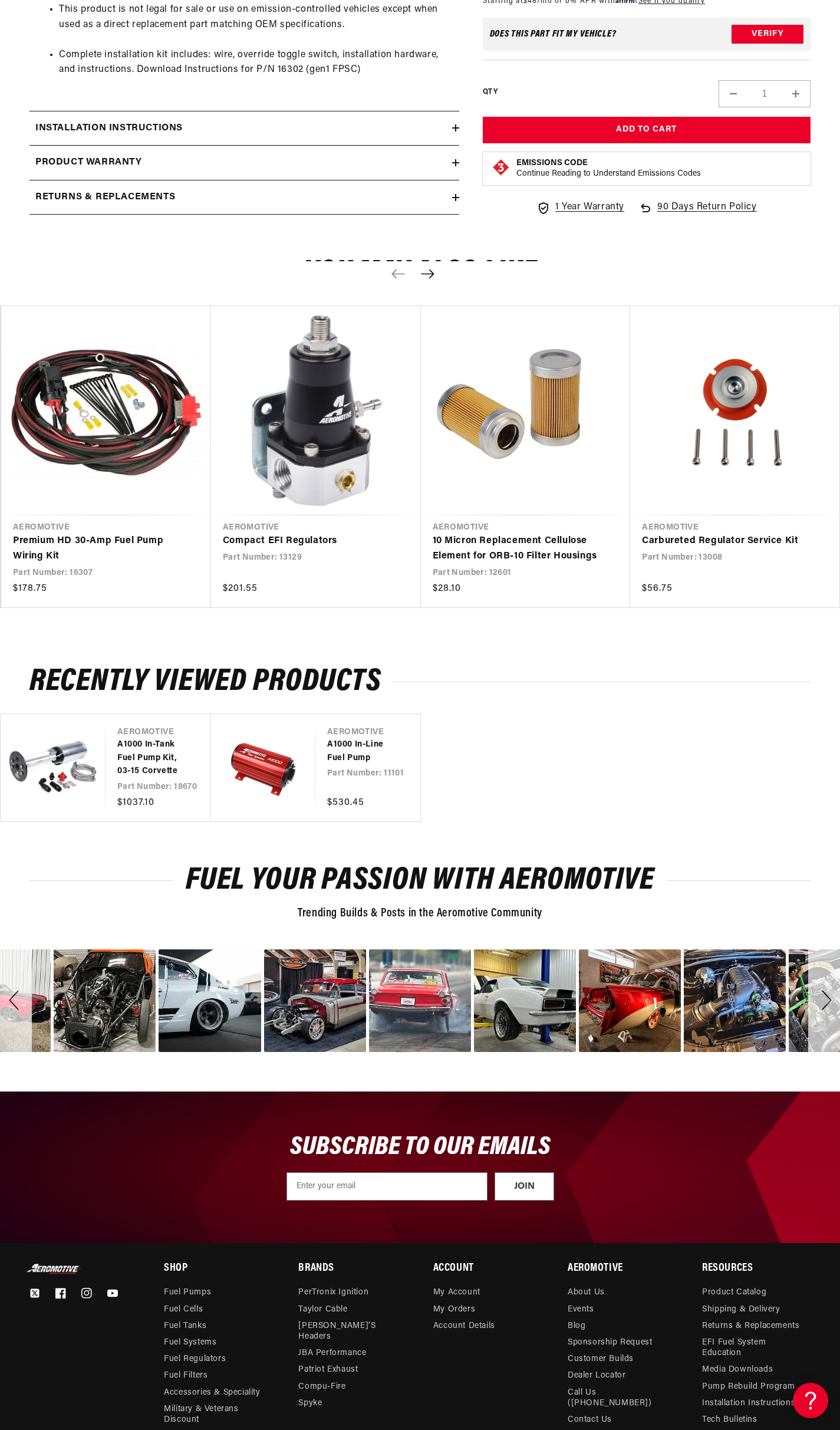
click at [822, 996] on div "Next" at bounding box center [824, 1000] width 32 height 102
click at [821, 996] on div "Next" at bounding box center [824, 1000] width 32 height 102
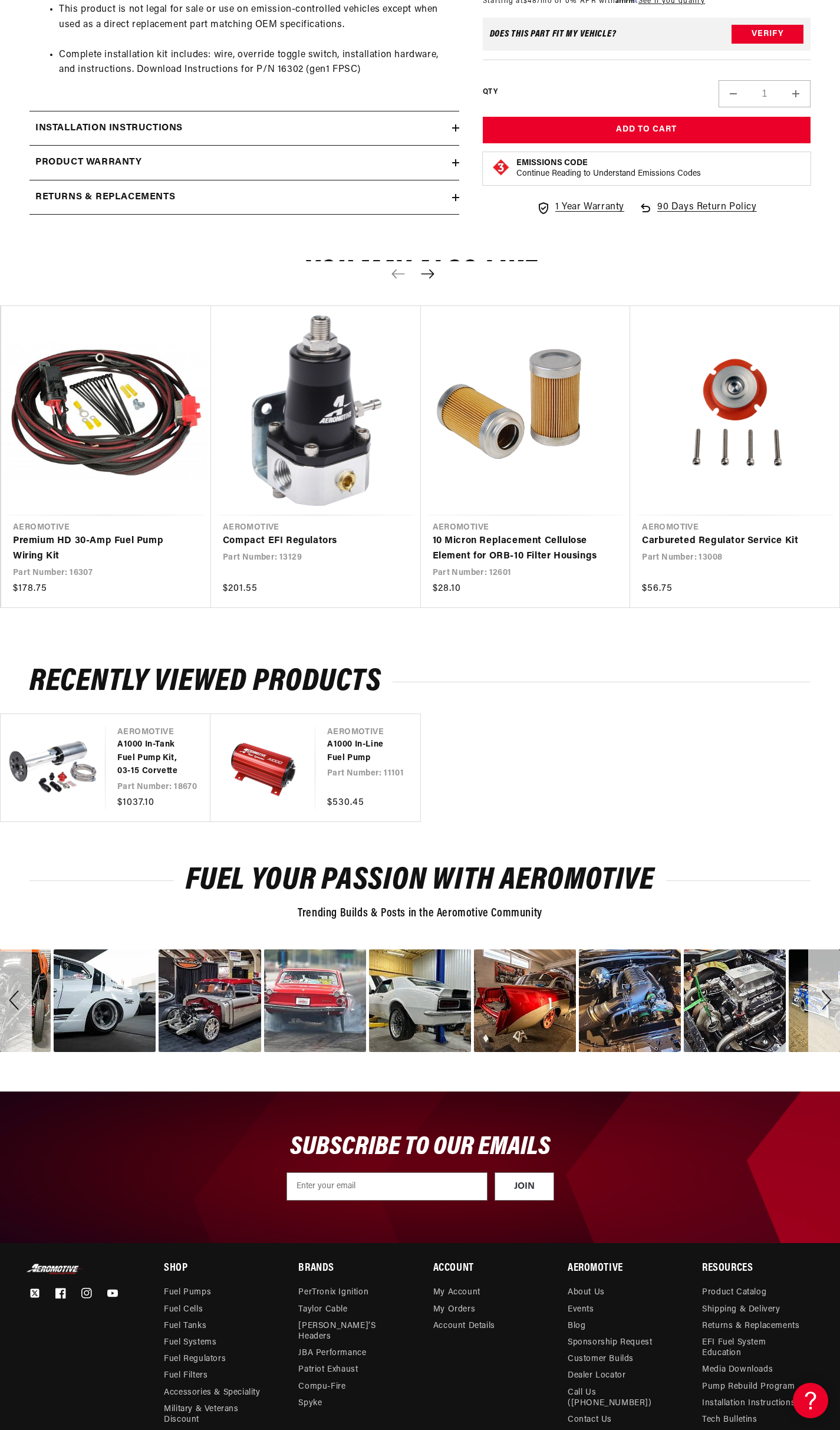
click at [822, 996] on div "Next" at bounding box center [824, 1000] width 32 height 102
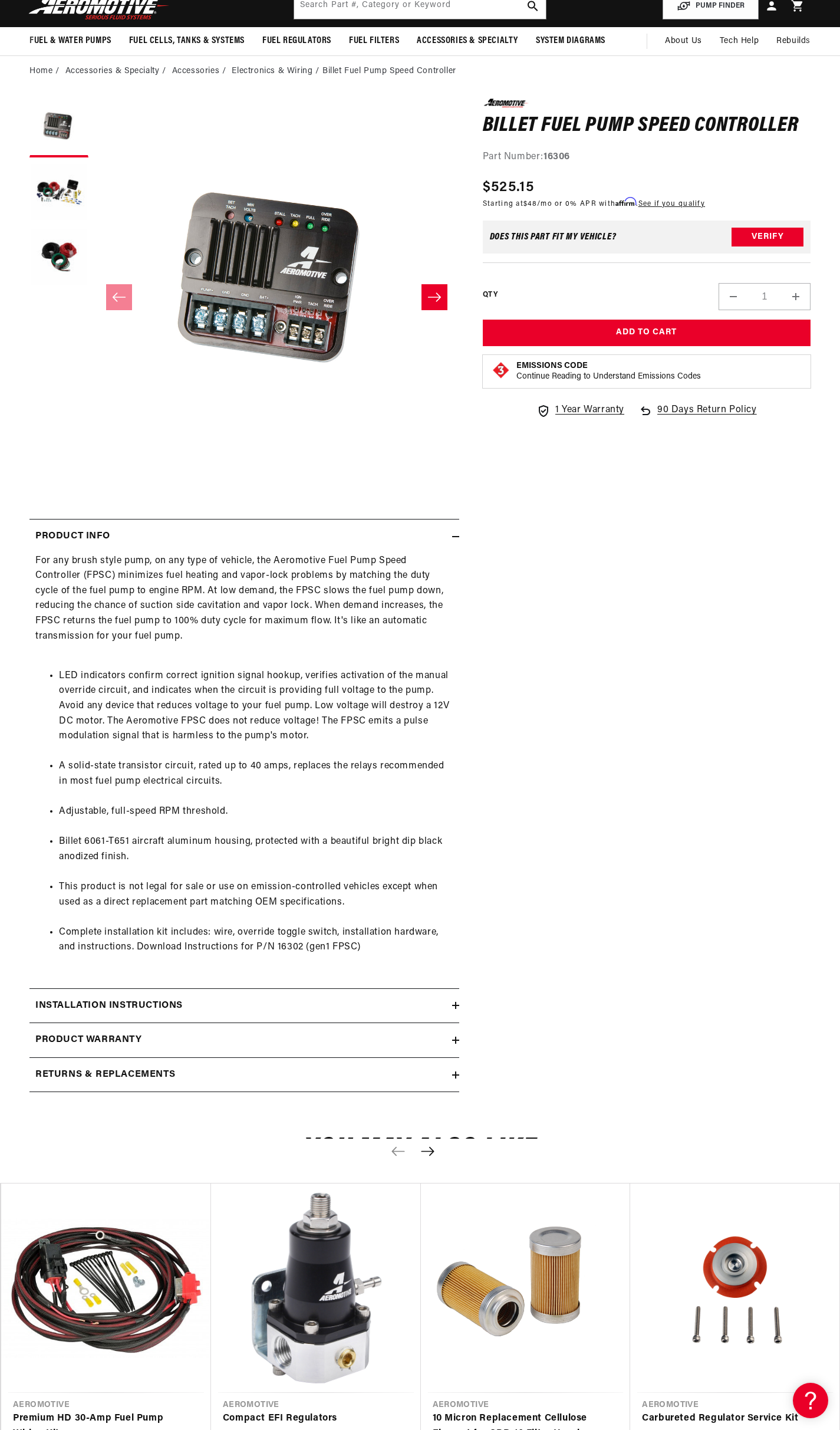
scroll to position [0, 0]
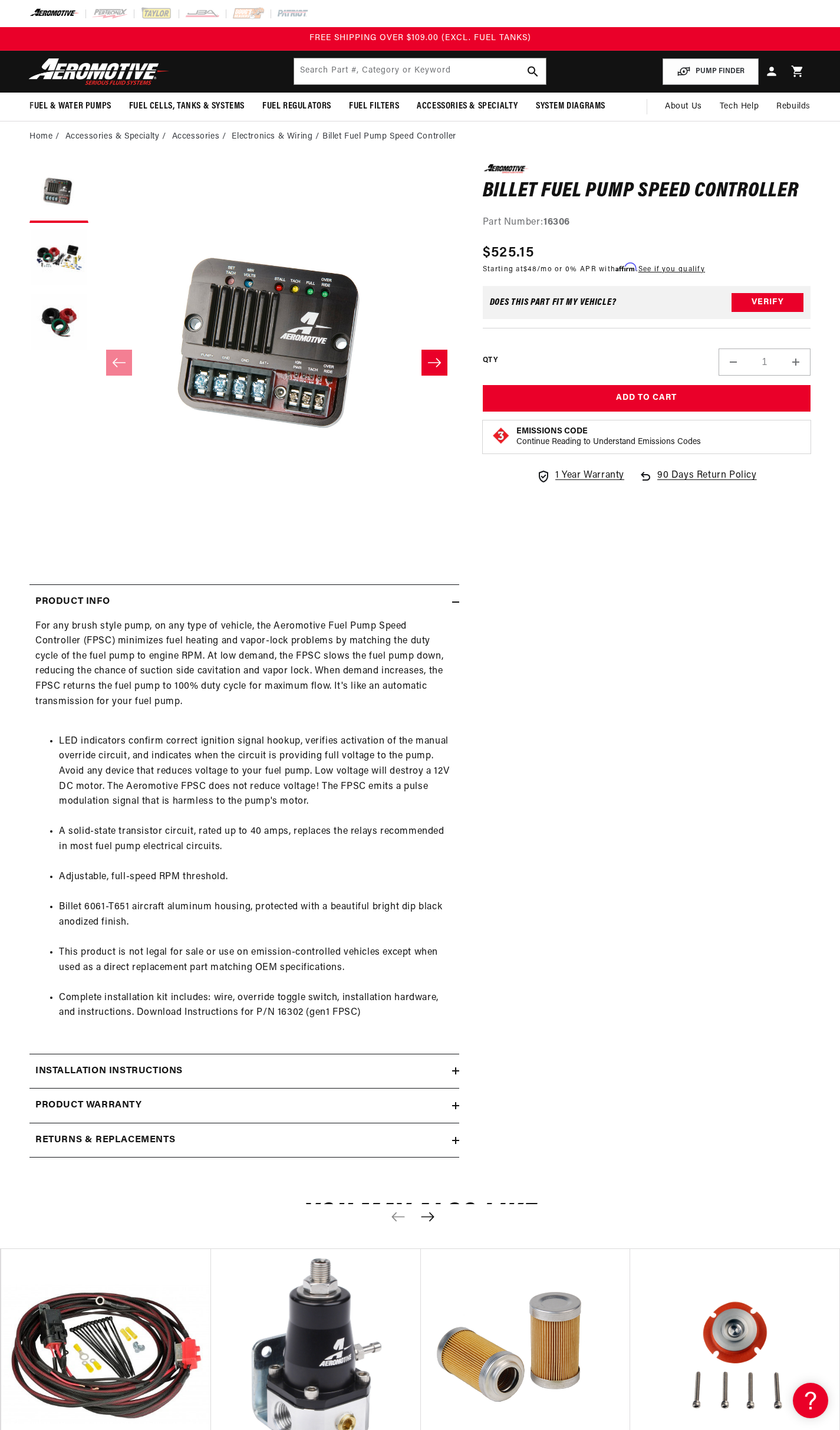
click at [155, 1068] on h2 "Installation Instructions" at bounding box center [109, 1071] width 147 height 15
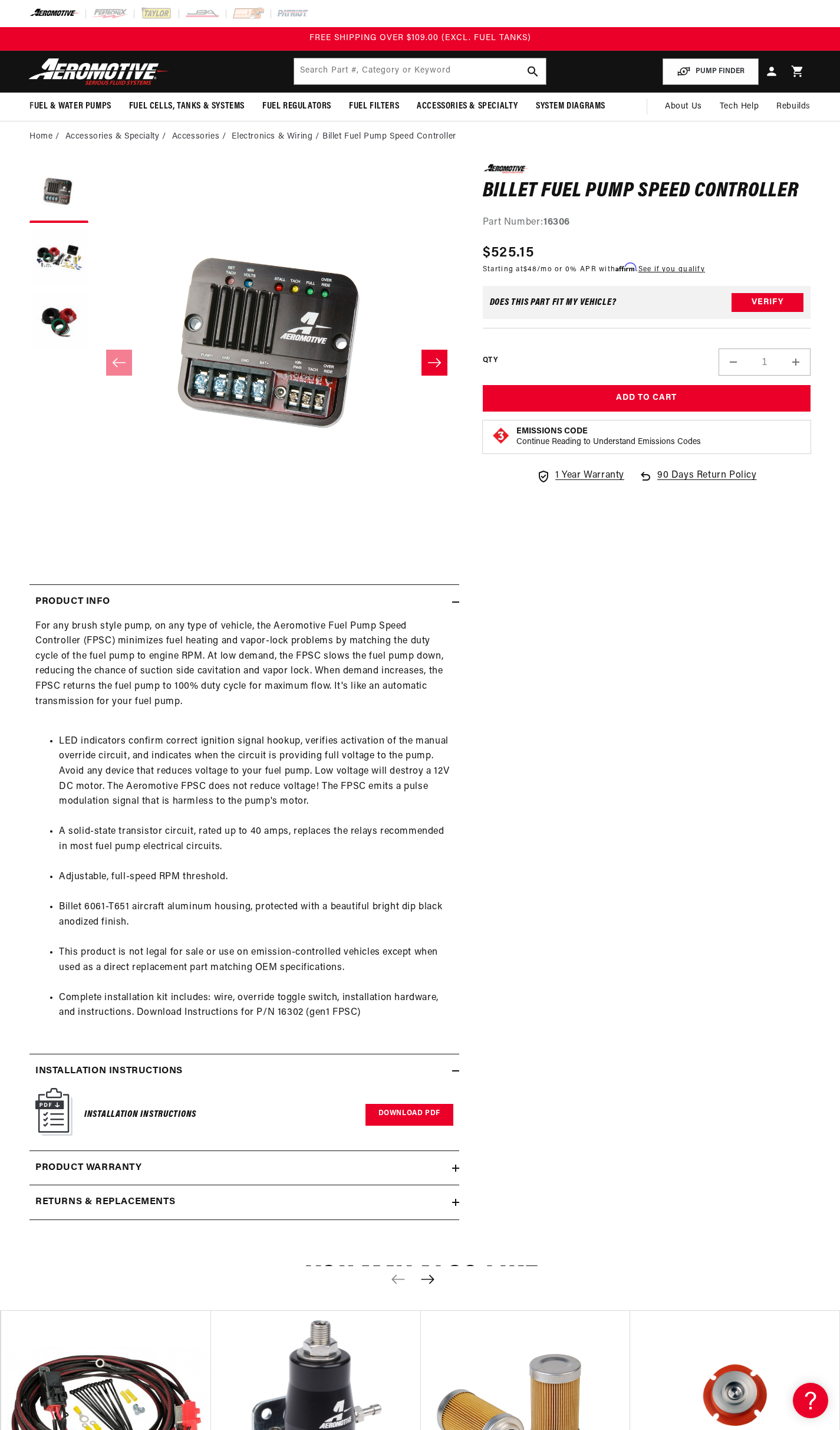
click at [401, 1110] on link "Download PDF" at bounding box center [409, 1114] width 88 height 22
